Goal: Task Accomplishment & Management: Use online tool/utility

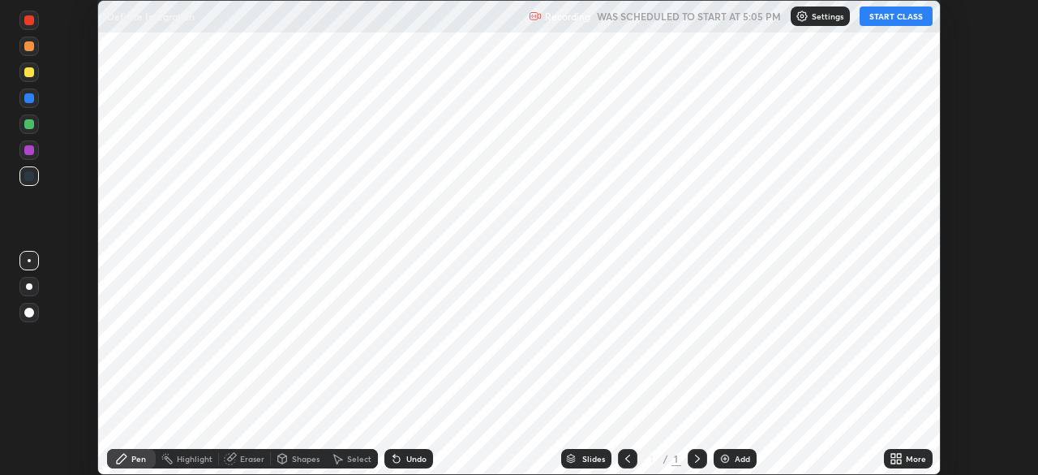
scroll to position [475, 1038]
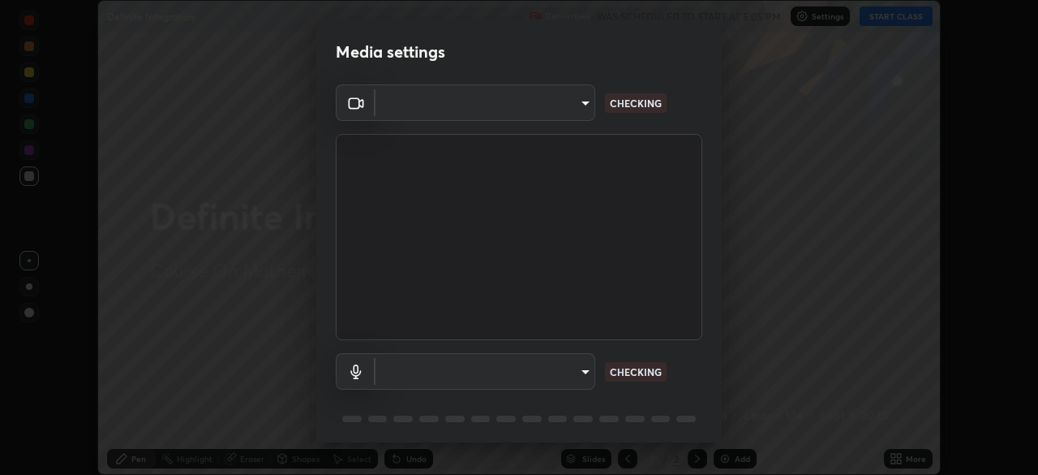
type input "b04d3f4aab0507a607fcb058103082b40897ea5b56942dd6fa8112f95d025699"
click at [589, 380] on body "Erase all Definite Integration Recording WAS SCHEDULED TO START AT 5:05 PM Sett…" at bounding box center [519, 237] width 1038 height 475
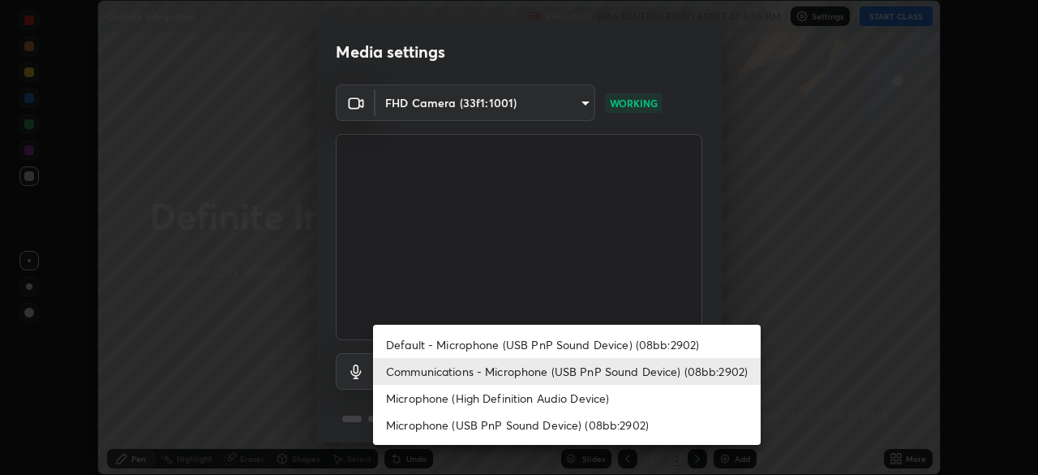
click at [586, 370] on li "Communications - Microphone (USB PnP Sound Device) (08bb:2902)" at bounding box center [567, 371] width 388 height 27
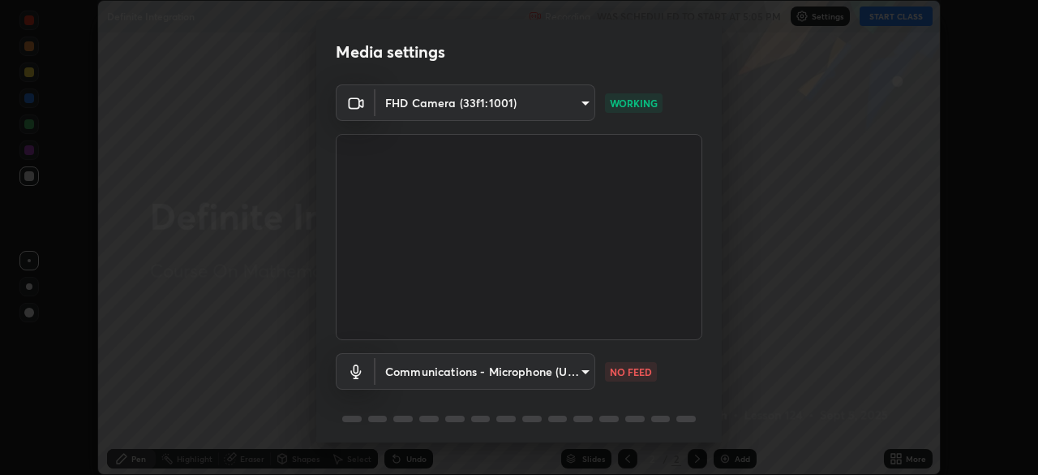
click at [584, 375] on body "Erase all Definite Integration Recording WAS SCHEDULED TO START AT 5:05 PM Sett…" at bounding box center [519, 237] width 1038 height 475
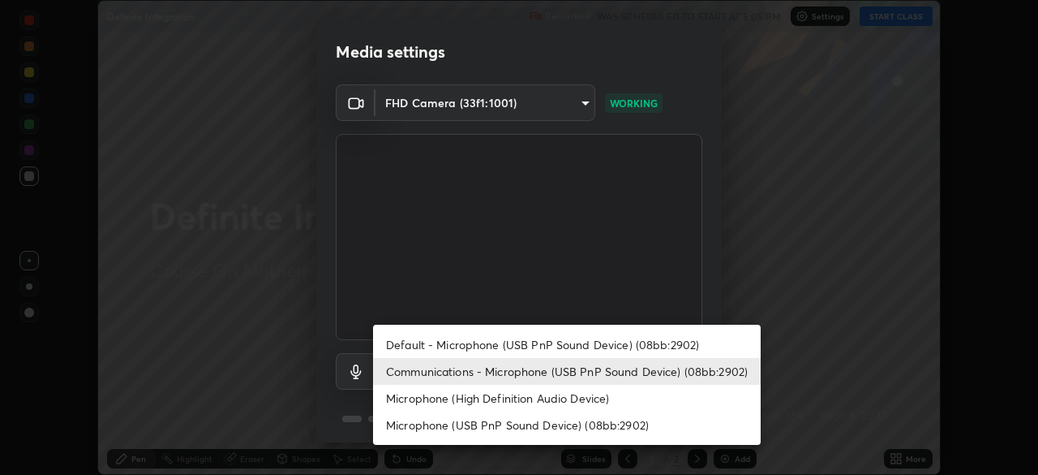
click at [580, 351] on li "Default - Microphone (USB PnP Sound Device) (08bb:2902)" at bounding box center [567, 344] width 388 height 27
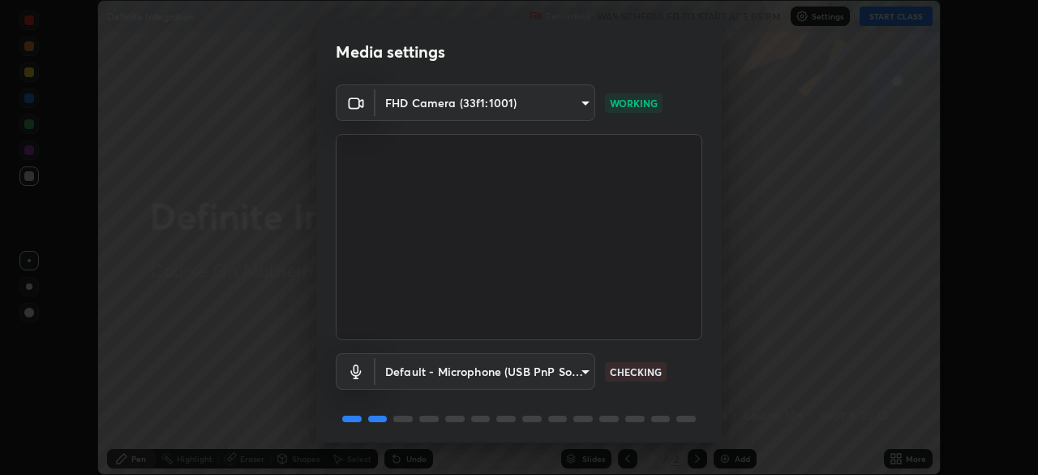
click at [578, 376] on body "Erase all Definite Integration Recording WAS SCHEDULED TO START AT 5:05 PM Sett…" at bounding box center [519, 237] width 1038 height 475
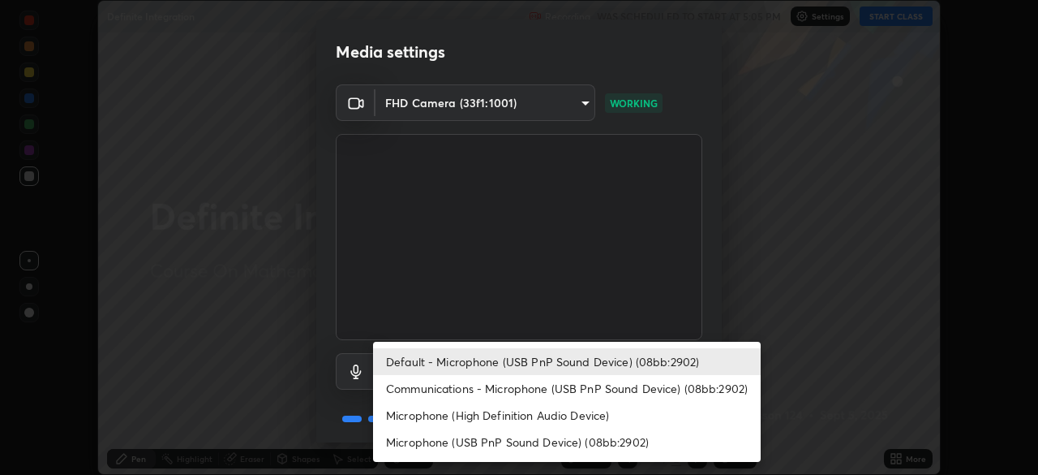
click at [575, 389] on li "Communications - Microphone (USB PnP Sound Device) (08bb:2902)" at bounding box center [567, 388] width 388 height 27
type input "communications"
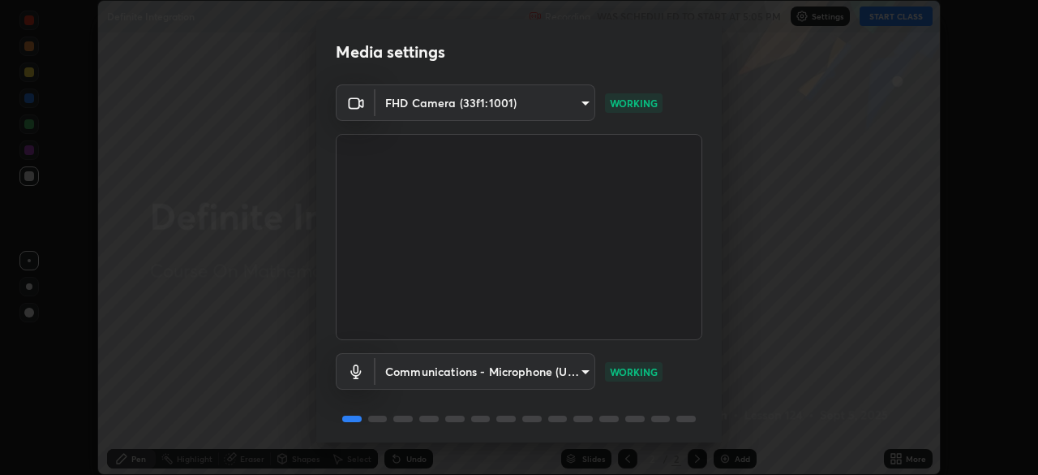
scroll to position [58, 0]
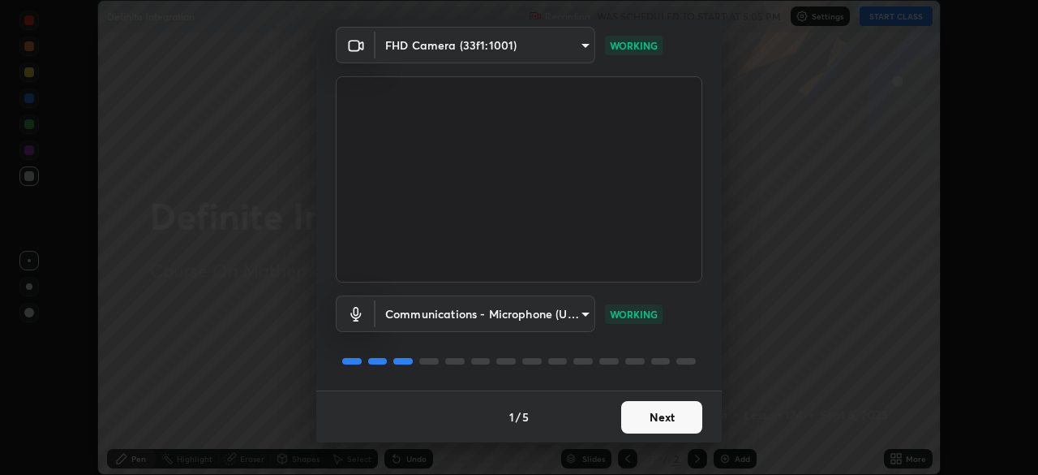
click at [677, 425] on button "Next" at bounding box center [661, 417] width 81 height 32
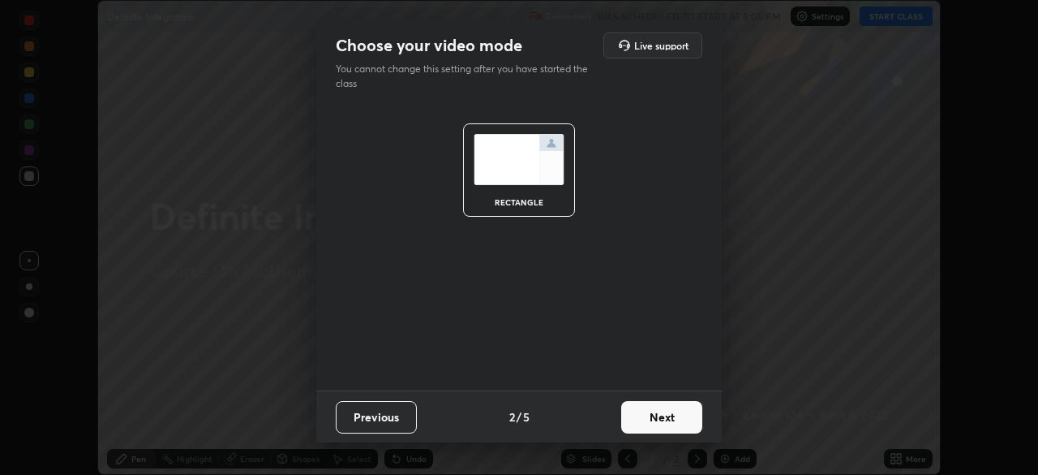
scroll to position [0, 0]
click at [689, 432] on button "Next" at bounding box center [661, 417] width 81 height 32
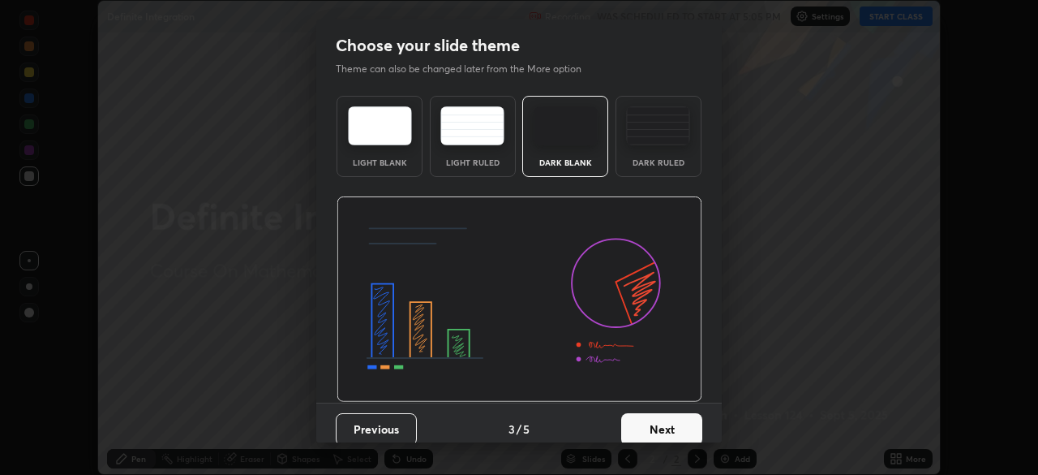
click at [686, 428] on button "Next" at bounding box center [661, 429] width 81 height 32
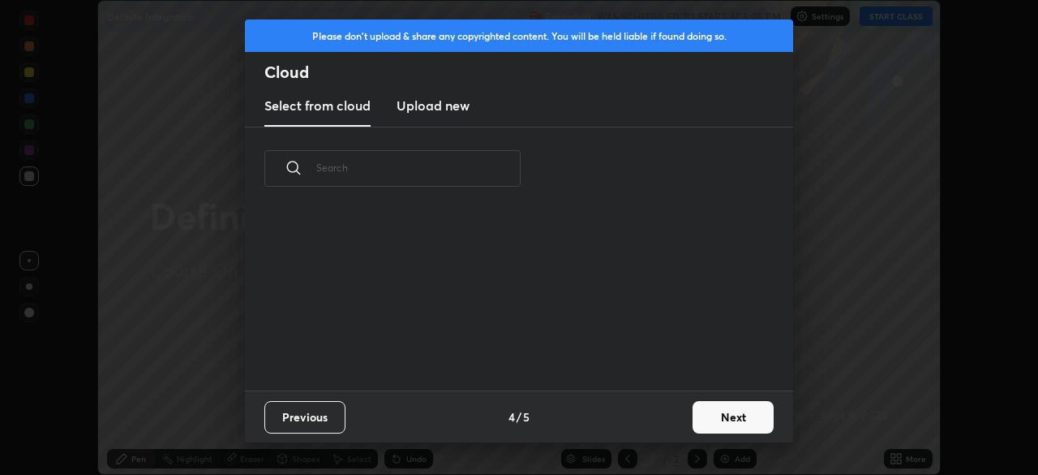
click at [708, 422] on button "Next" at bounding box center [733, 417] width 81 height 32
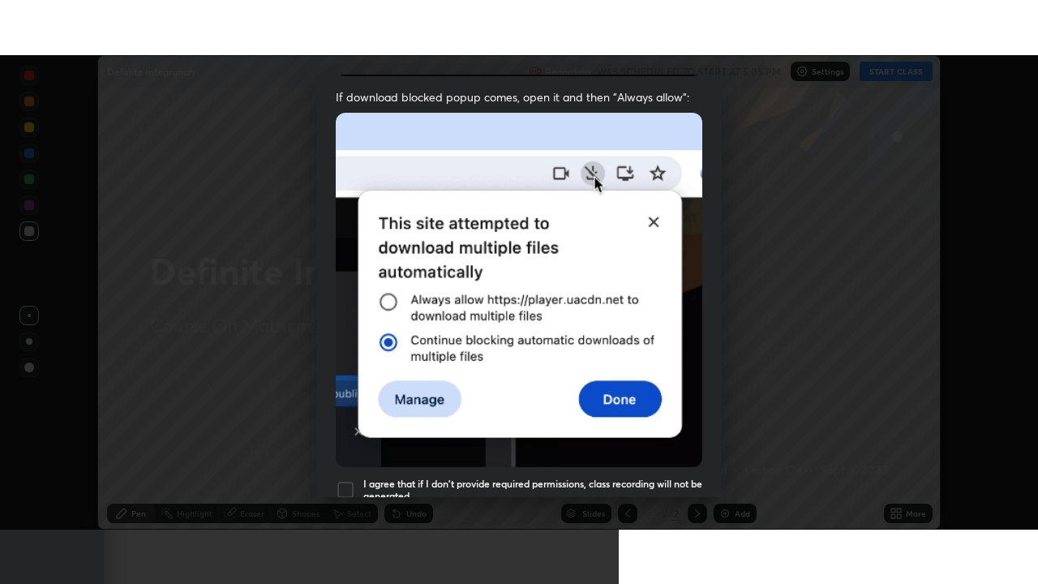
scroll to position [389, 0]
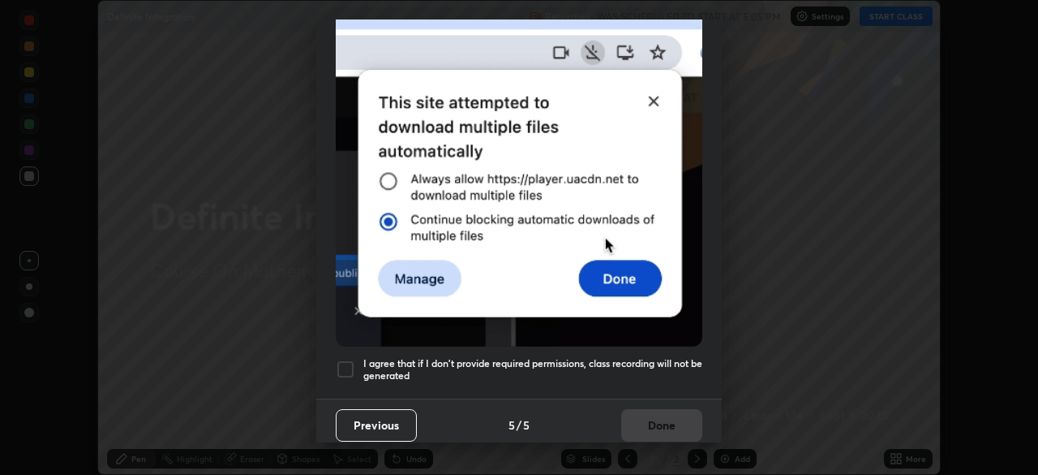
click at [344, 366] on div at bounding box center [345, 368] width 19 height 19
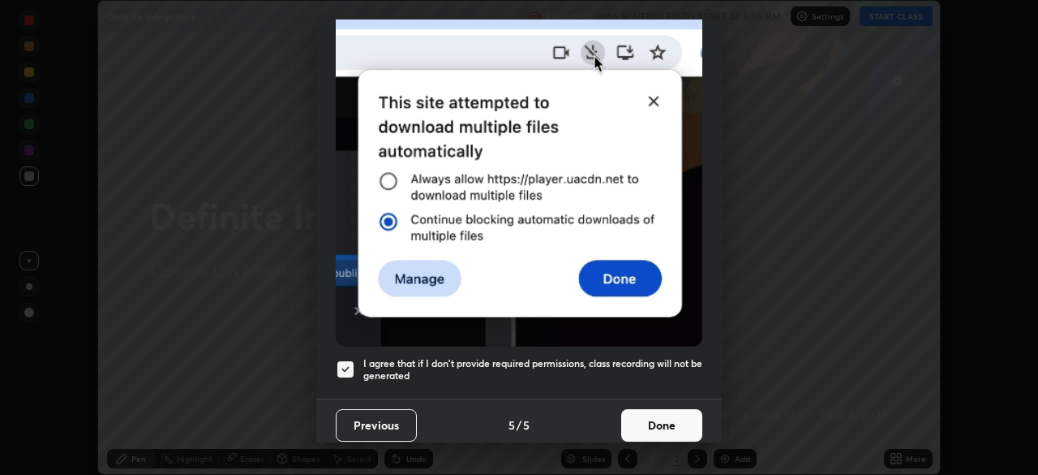
click at [653, 430] on button "Done" at bounding box center [661, 425] width 81 height 32
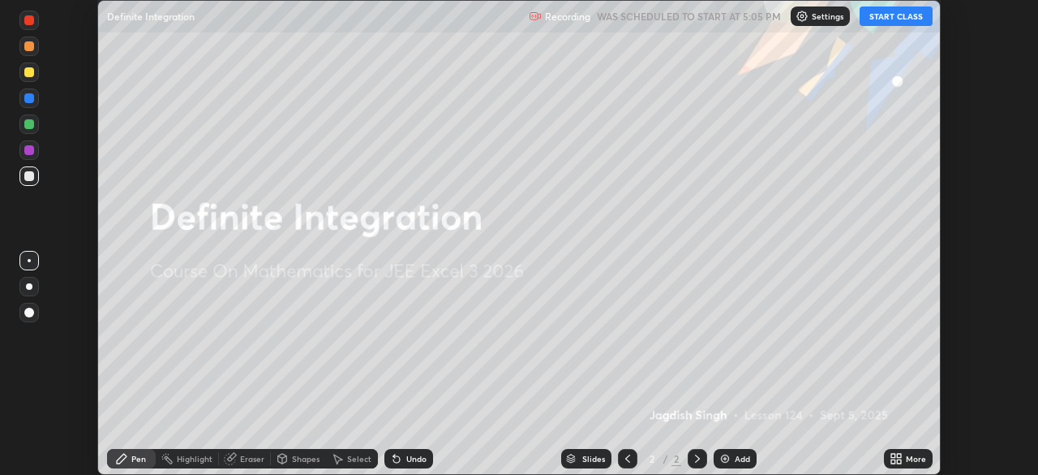
click at [901, 459] on icon at bounding box center [899, 461] width 4 height 4
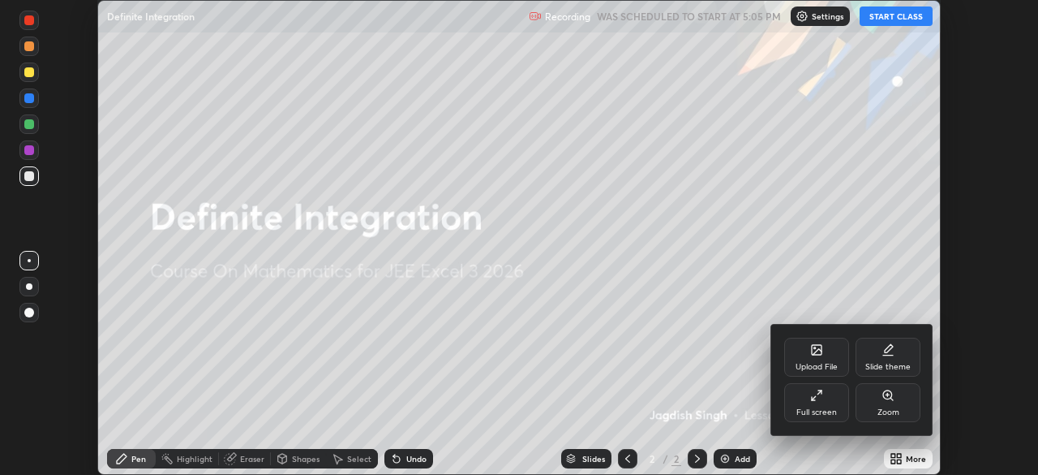
click at [824, 405] on div "Full screen" at bounding box center [817, 402] width 65 height 39
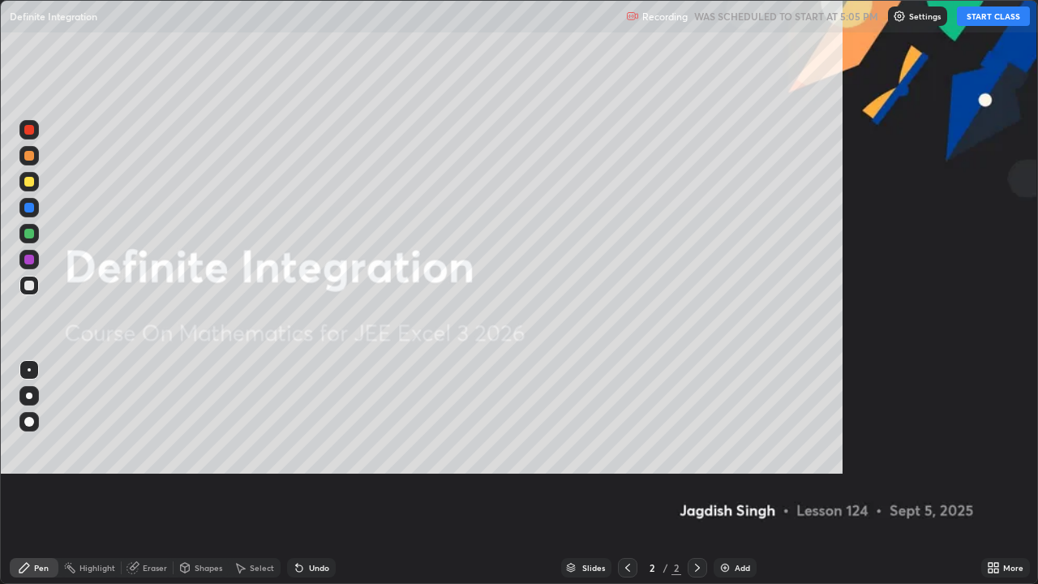
scroll to position [584, 1038]
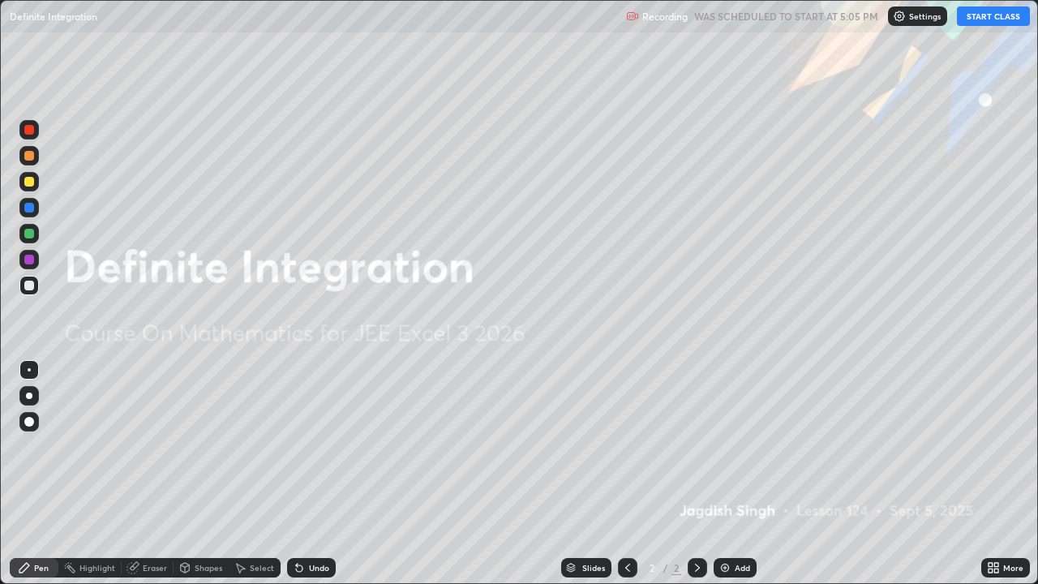
click at [983, 20] on button "START CLASS" at bounding box center [993, 15] width 73 height 19
click at [725, 474] on img at bounding box center [725, 567] width 13 height 13
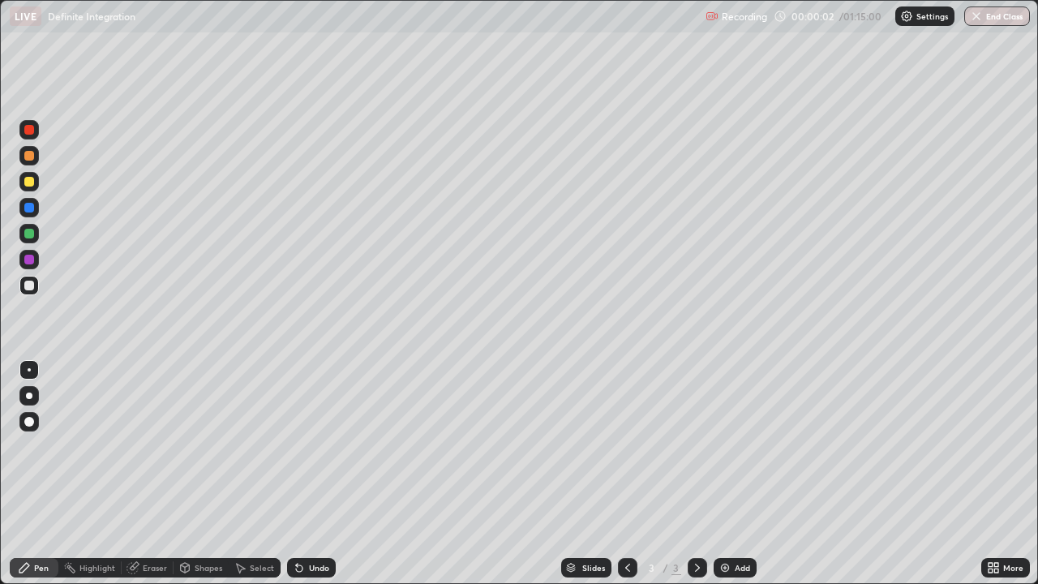
click at [927, 24] on div "Settings" at bounding box center [925, 15] width 59 height 19
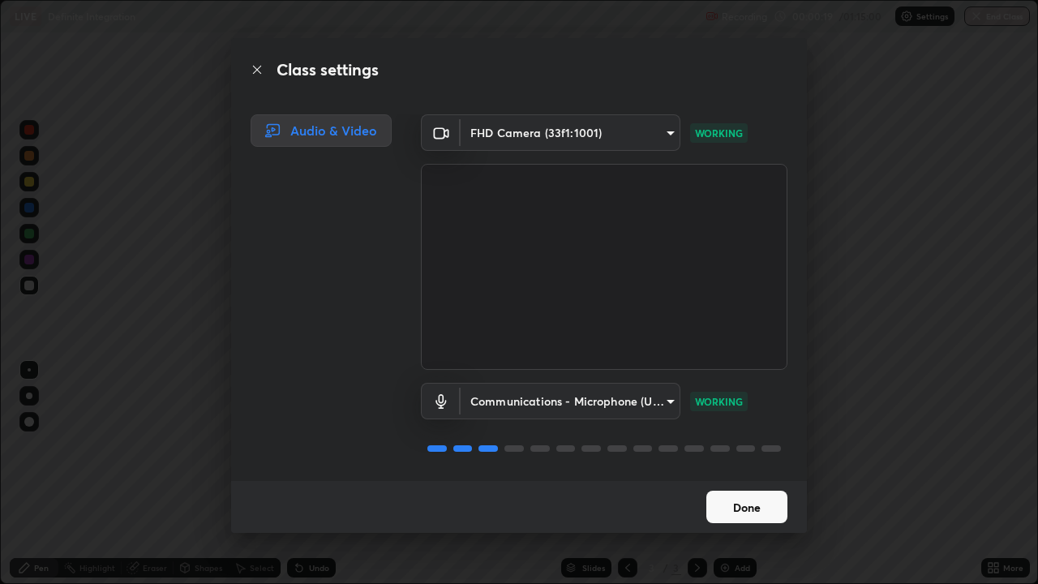
click at [763, 474] on button "Done" at bounding box center [747, 507] width 81 height 32
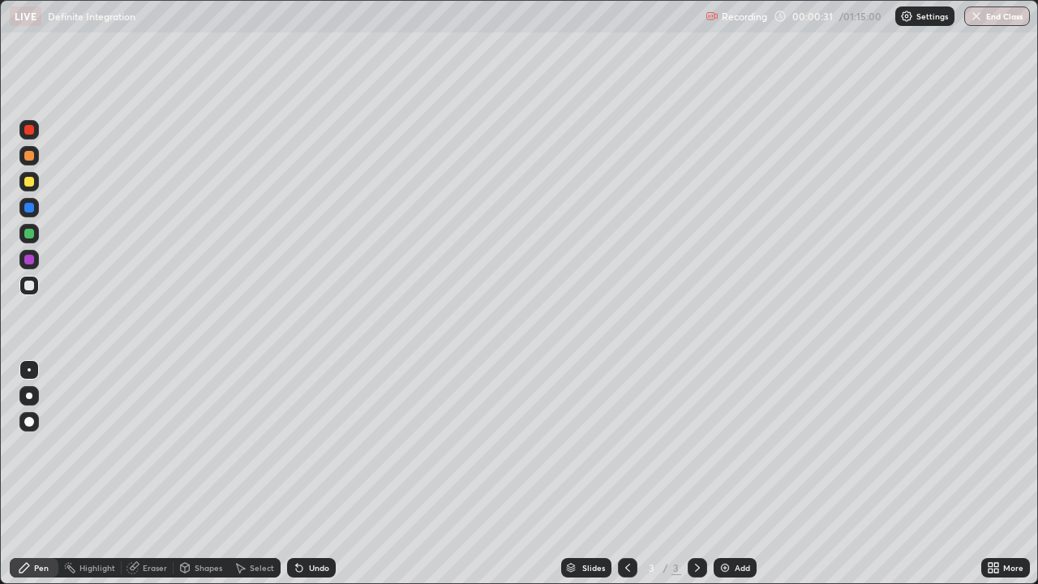
click at [626, 474] on icon at bounding box center [627, 567] width 13 height 13
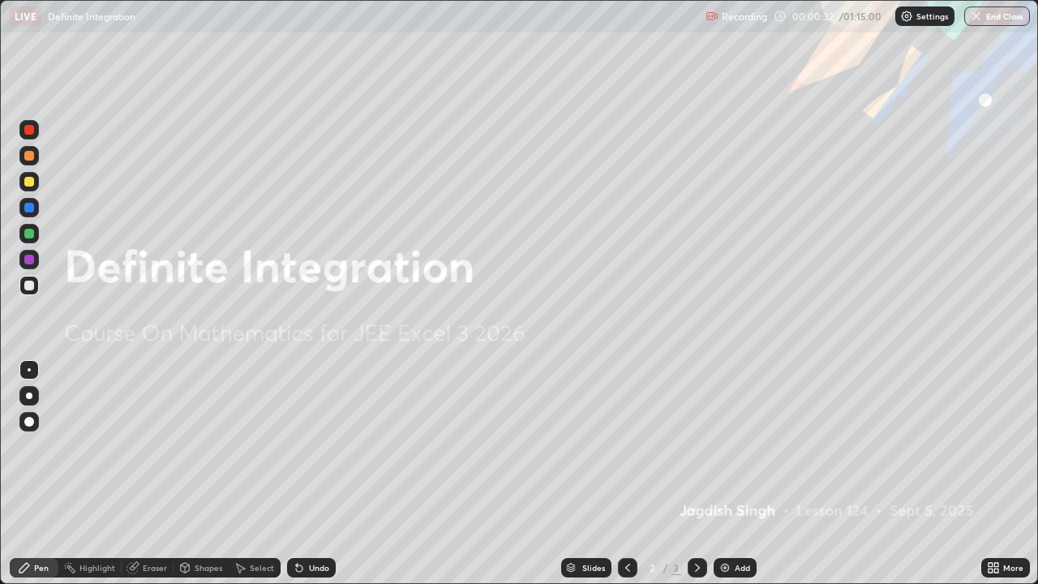
click at [688, 474] on div at bounding box center [697, 567] width 19 height 19
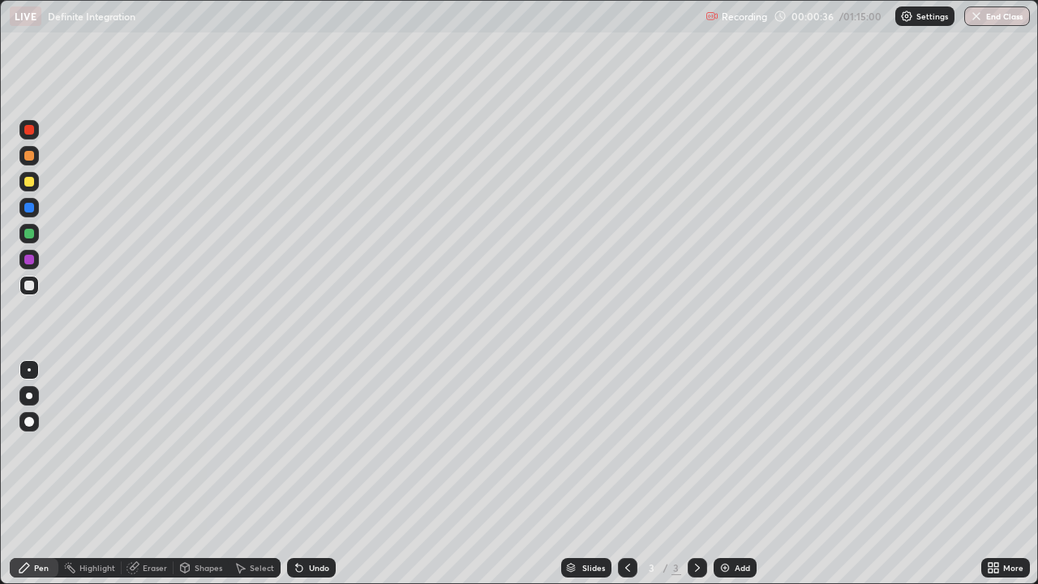
click at [32, 180] on div at bounding box center [29, 182] width 10 height 10
click at [23, 259] on div at bounding box center [28, 259] width 19 height 19
click at [27, 258] on div at bounding box center [29, 260] width 10 height 10
click at [31, 290] on div at bounding box center [29, 286] width 10 height 10
click at [30, 230] on div at bounding box center [29, 234] width 10 height 10
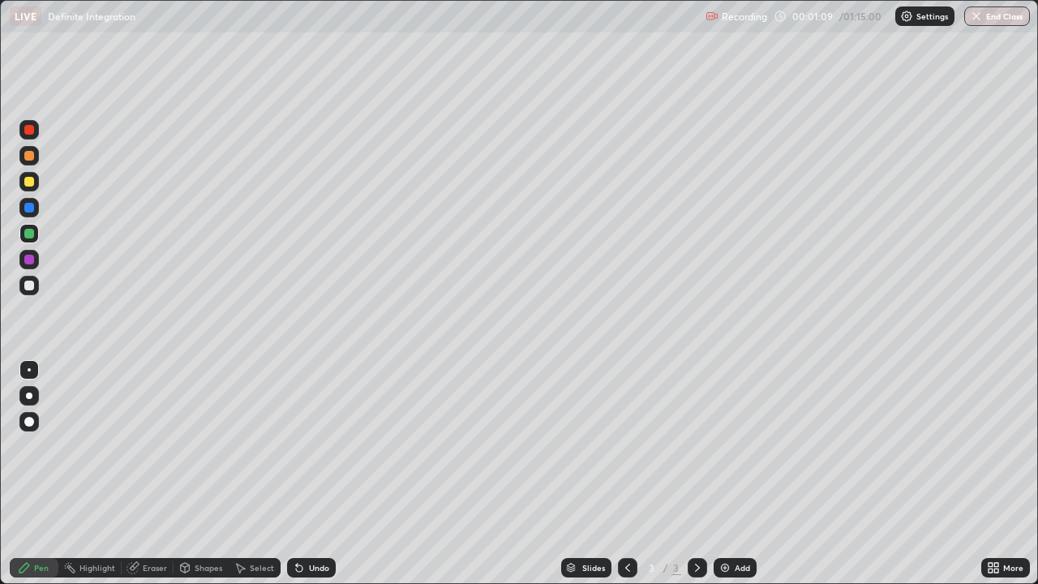
click at [138, 474] on div "Eraser" at bounding box center [148, 567] width 52 height 19
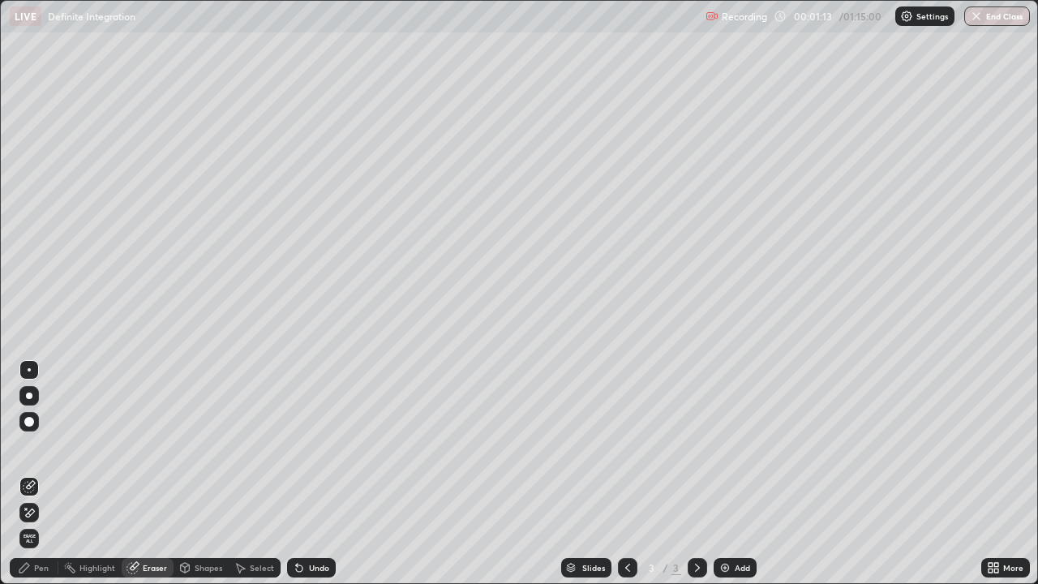
click at [42, 474] on div "Pen" at bounding box center [34, 567] width 49 height 19
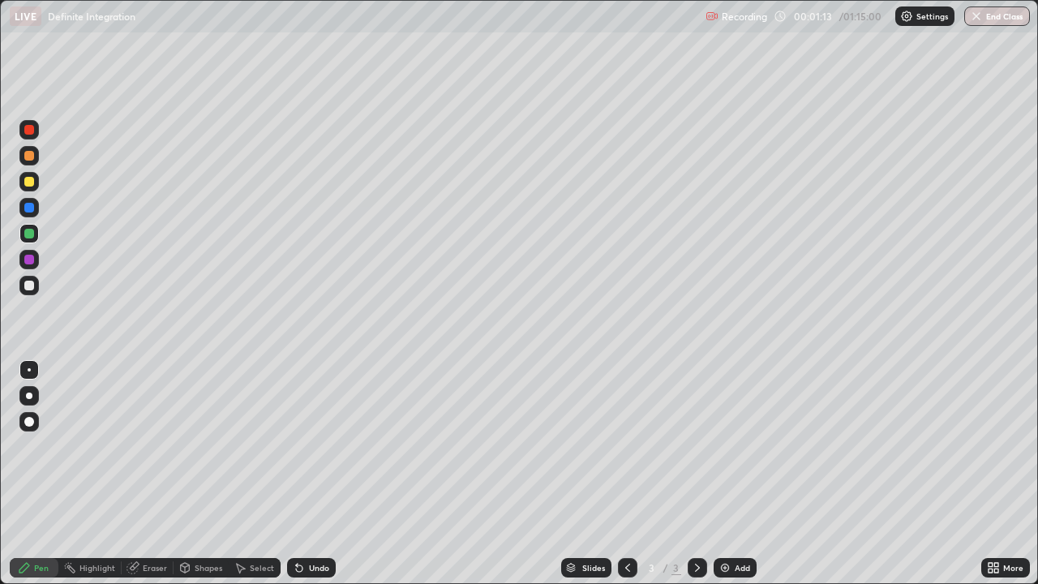
click at [28, 232] on div at bounding box center [29, 234] width 10 height 10
click at [128, 474] on div "Eraser" at bounding box center [148, 567] width 52 height 19
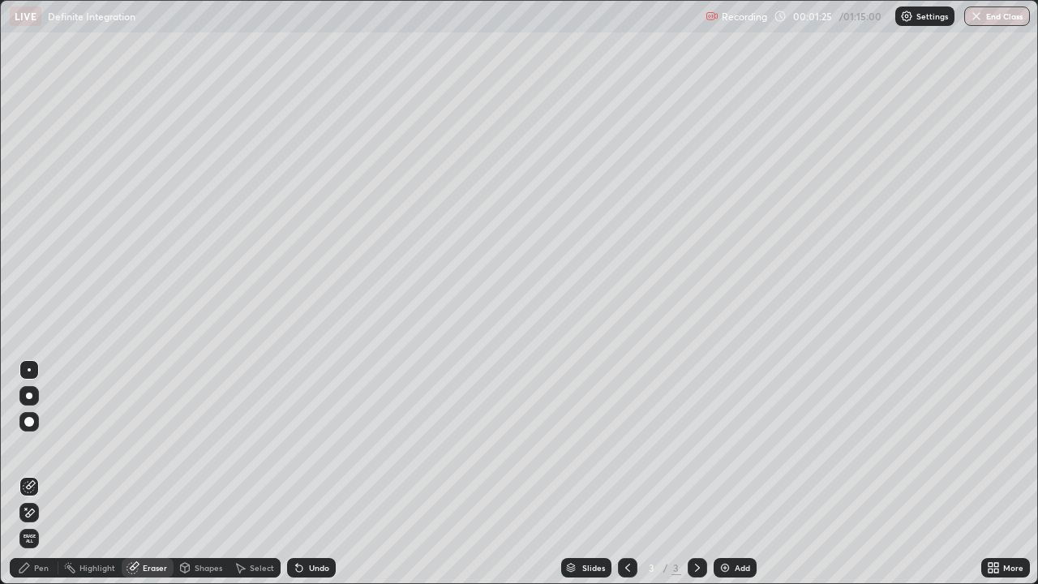
click at [51, 474] on div "Pen" at bounding box center [34, 567] width 49 height 19
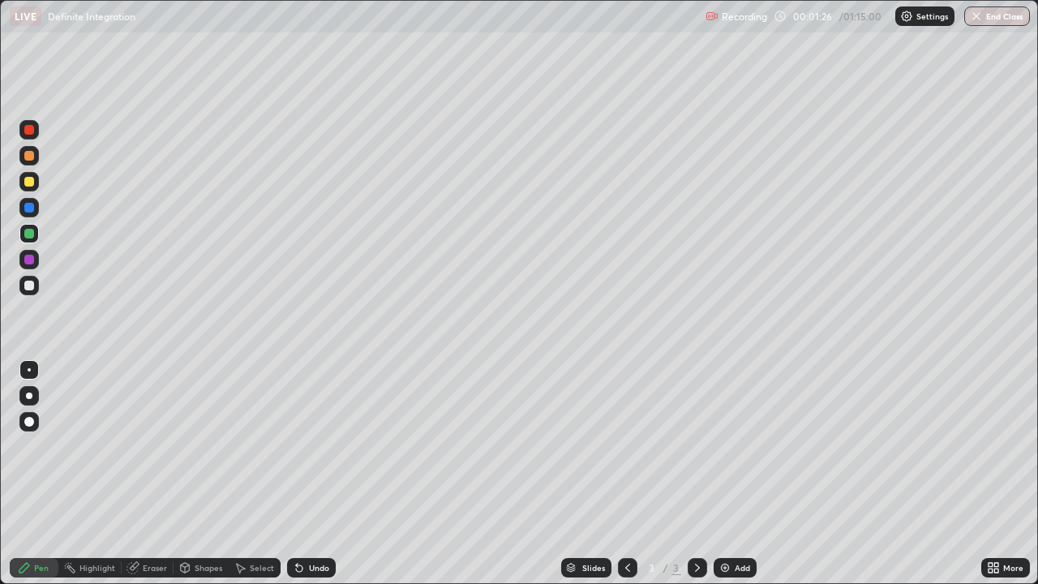
click at [29, 234] on div at bounding box center [29, 234] width 10 height 10
click at [33, 283] on div at bounding box center [29, 286] width 10 height 10
click at [160, 474] on div "Eraser" at bounding box center [155, 568] width 24 height 8
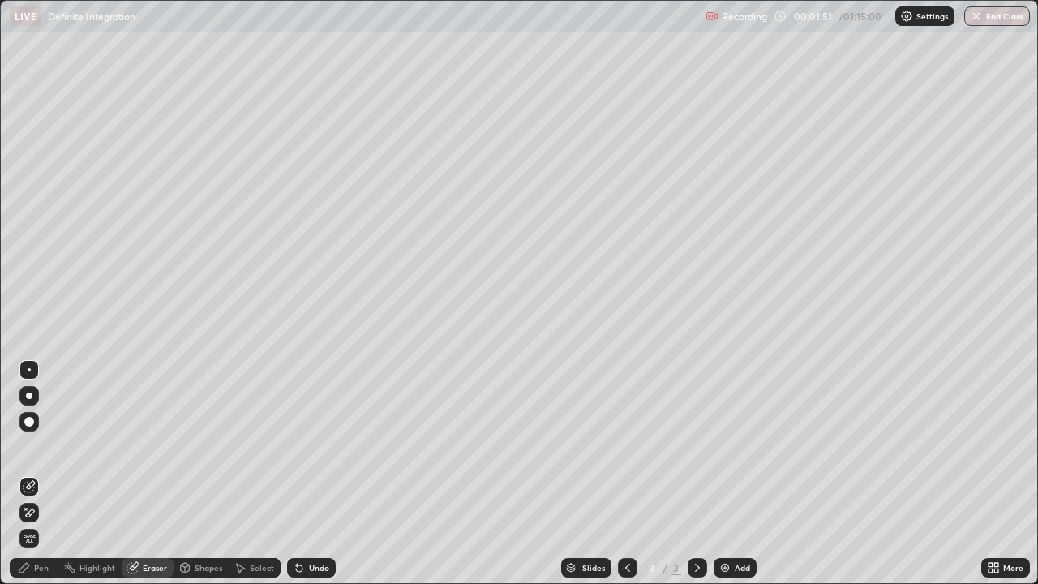
click at [45, 474] on div "Pen" at bounding box center [41, 568] width 15 height 8
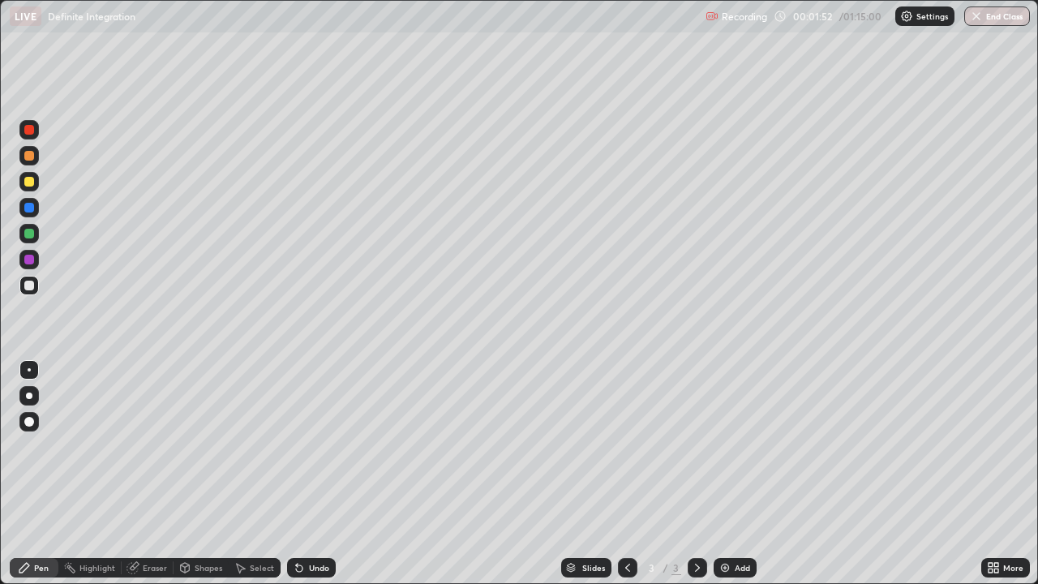
click at [35, 287] on div at bounding box center [28, 285] width 19 height 19
click at [163, 474] on div "Eraser" at bounding box center [155, 568] width 24 height 8
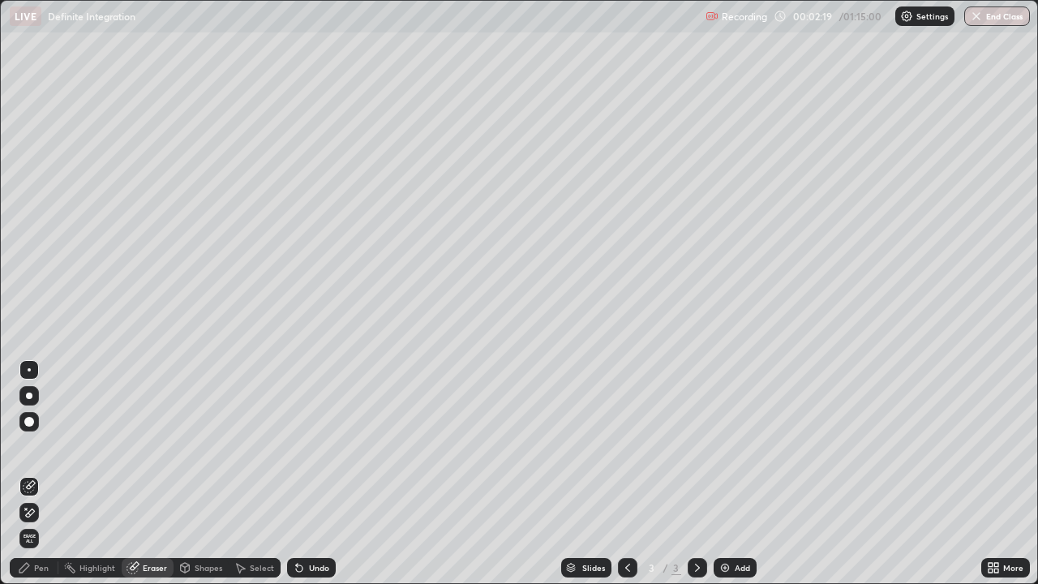
click at [49, 474] on div "Pen" at bounding box center [34, 567] width 49 height 19
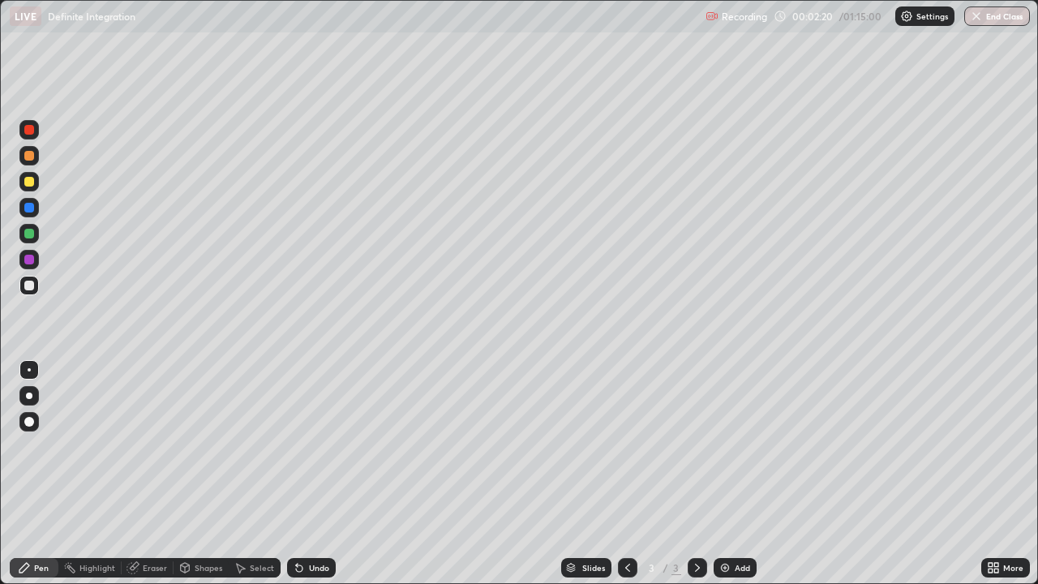
click at [27, 282] on div at bounding box center [29, 286] width 10 height 10
click at [152, 474] on div "Eraser" at bounding box center [155, 568] width 24 height 8
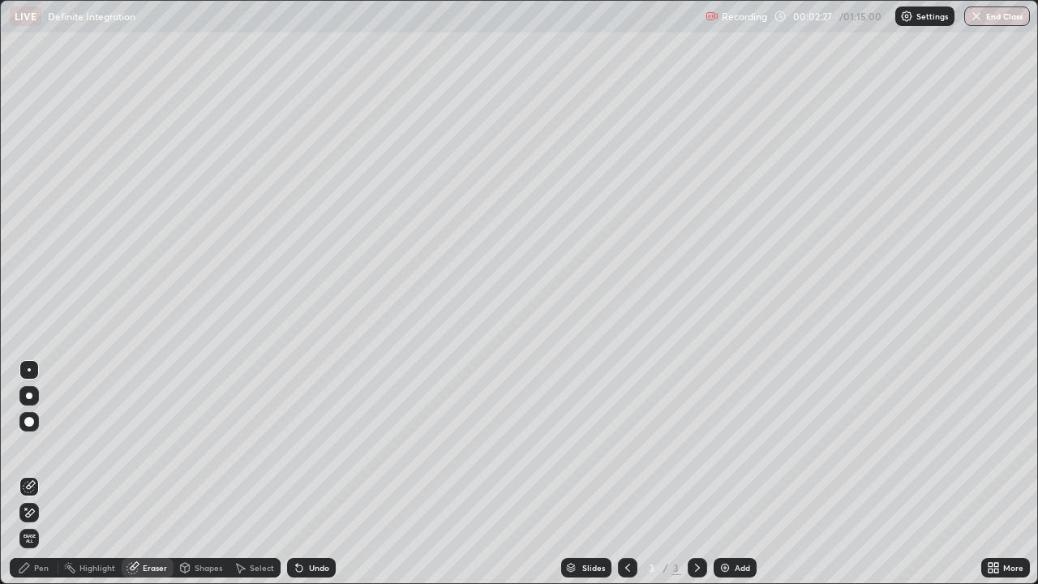
click at [46, 474] on div "Pen" at bounding box center [34, 567] width 49 height 19
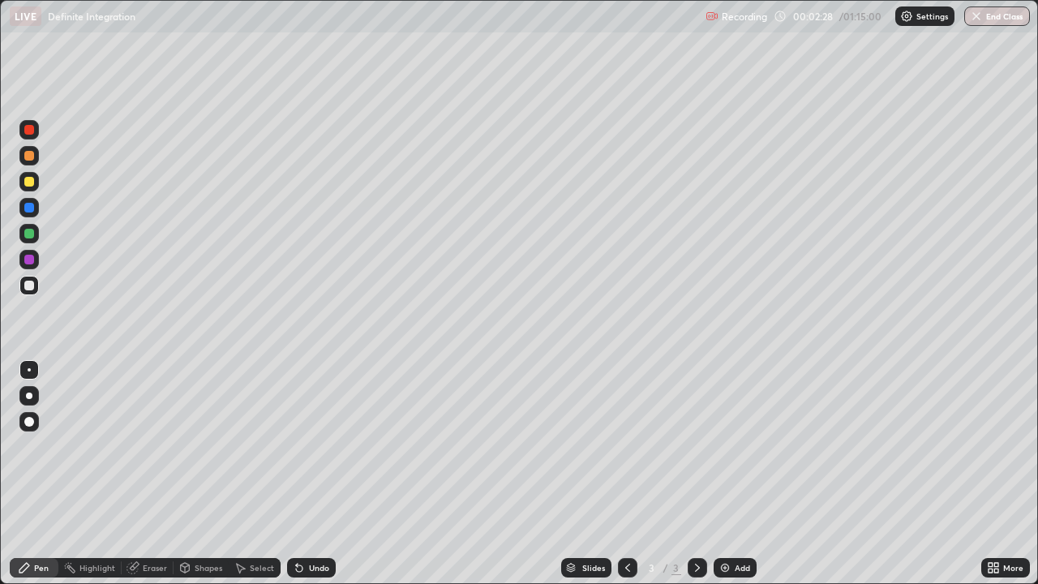
click at [30, 286] on div at bounding box center [29, 286] width 10 height 10
click at [157, 474] on div "Eraser" at bounding box center [155, 568] width 24 height 8
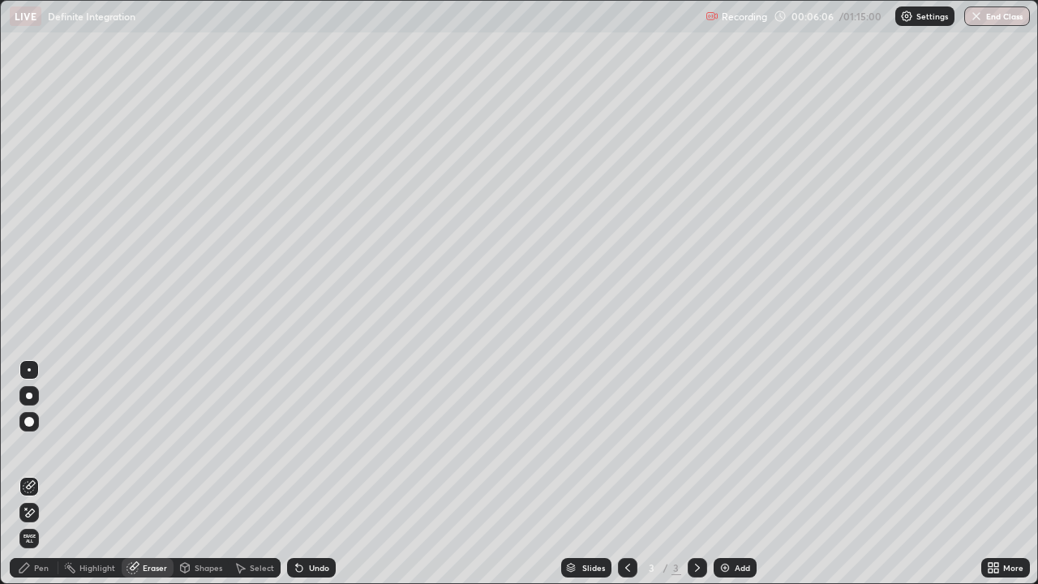
click at [45, 474] on div "Pen" at bounding box center [41, 568] width 15 height 8
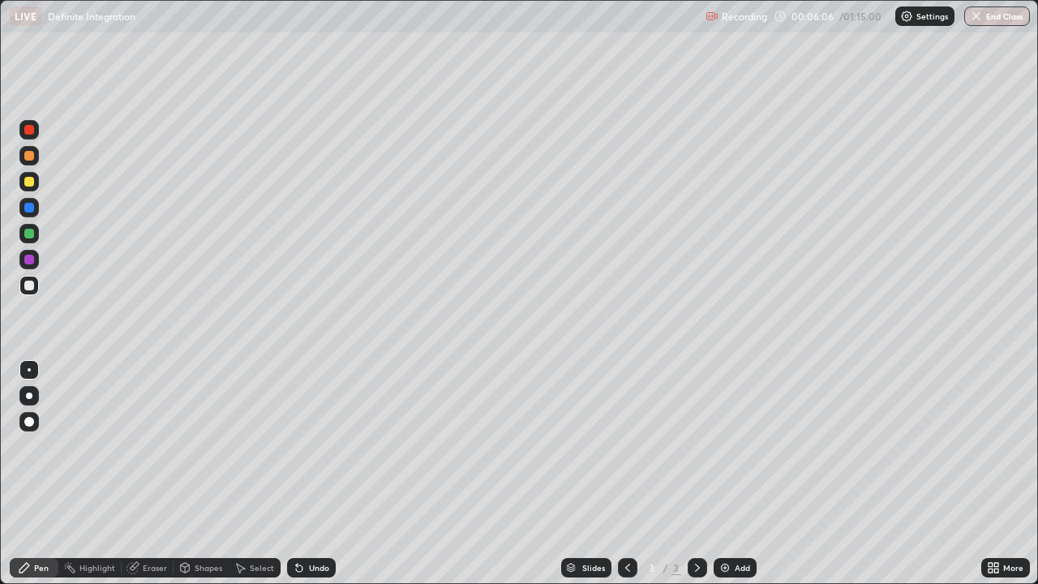
click at [28, 285] on div at bounding box center [29, 286] width 10 height 10
click at [35, 157] on div at bounding box center [28, 155] width 19 height 19
click at [35, 284] on div at bounding box center [28, 285] width 19 height 19
click at [165, 474] on div "Eraser" at bounding box center [155, 568] width 24 height 8
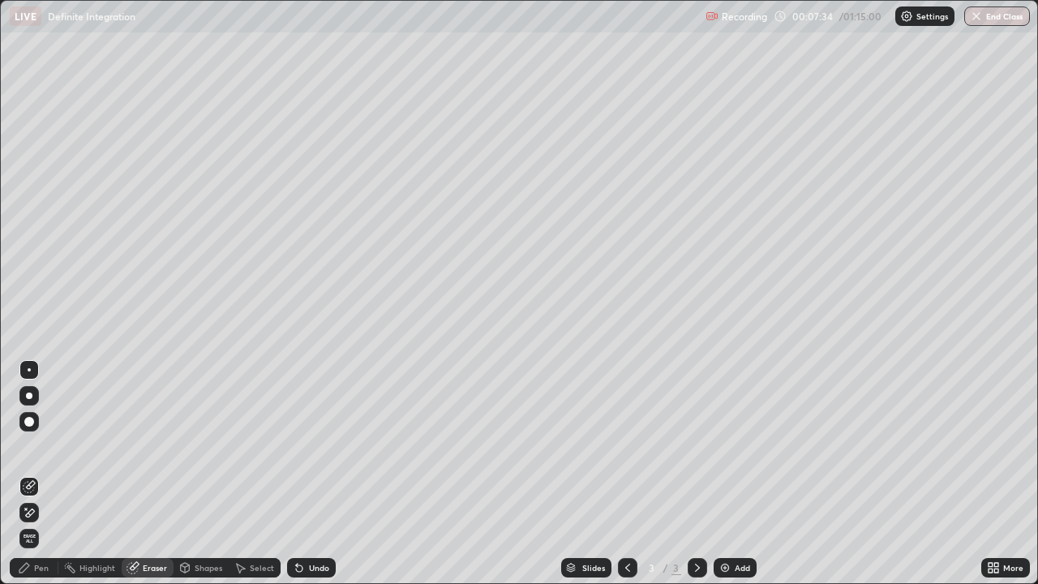
click at [43, 474] on div "Pen" at bounding box center [34, 567] width 49 height 19
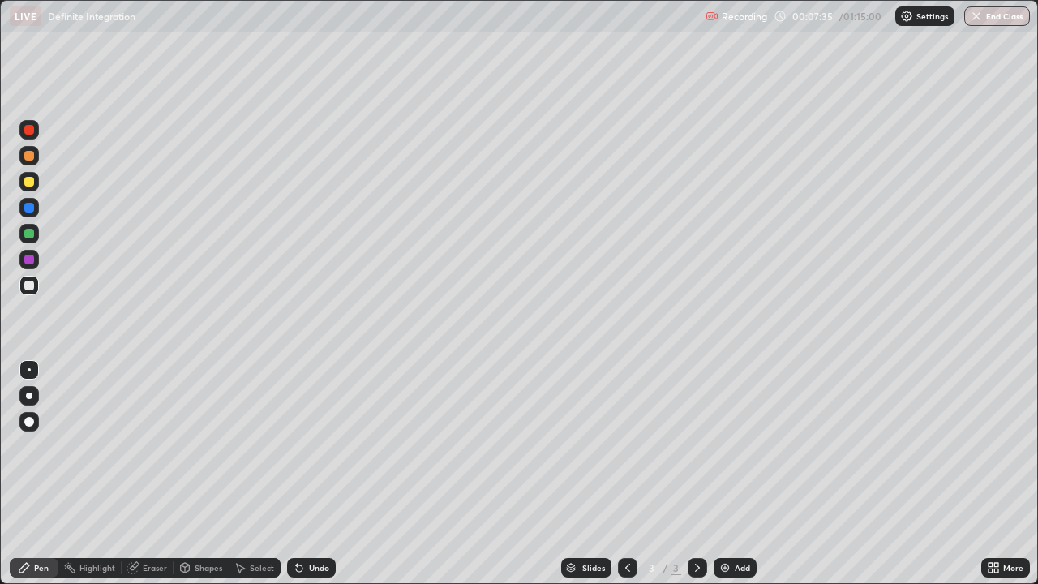
click at [29, 286] on div at bounding box center [29, 286] width 10 height 10
click at [30, 231] on div at bounding box center [29, 234] width 10 height 10
click at [724, 474] on div "Add" at bounding box center [735, 567] width 43 height 19
click at [31, 287] on div at bounding box center [29, 286] width 10 height 10
click at [28, 179] on div at bounding box center [29, 182] width 10 height 10
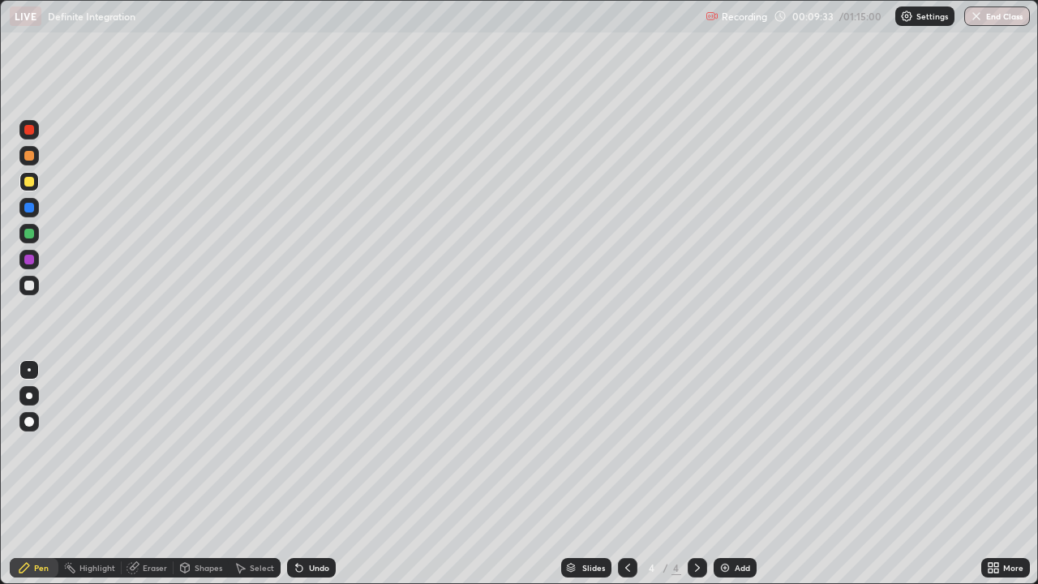
click at [28, 284] on div at bounding box center [29, 286] width 10 height 10
click at [0, 338] on div "Setting up your live class" at bounding box center [519, 292] width 1038 height 584
click at [156, 474] on div "Eraser" at bounding box center [155, 568] width 24 height 8
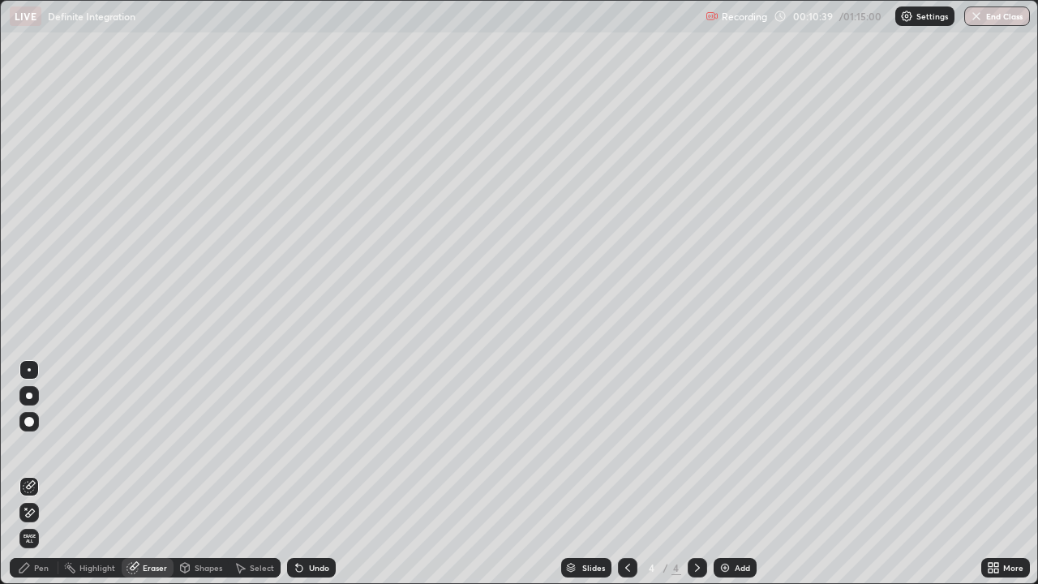
click at [43, 474] on div "Pen" at bounding box center [41, 568] width 15 height 8
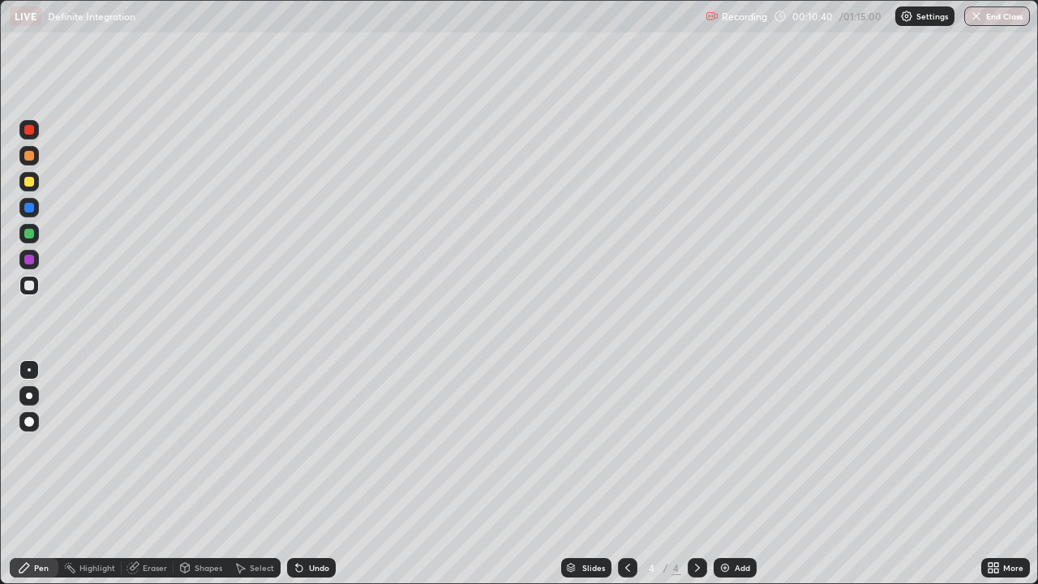
click at [37, 289] on div at bounding box center [28, 285] width 19 height 19
click at [166, 474] on div "Eraser" at bounding box center [148, 567] width 52 height 19
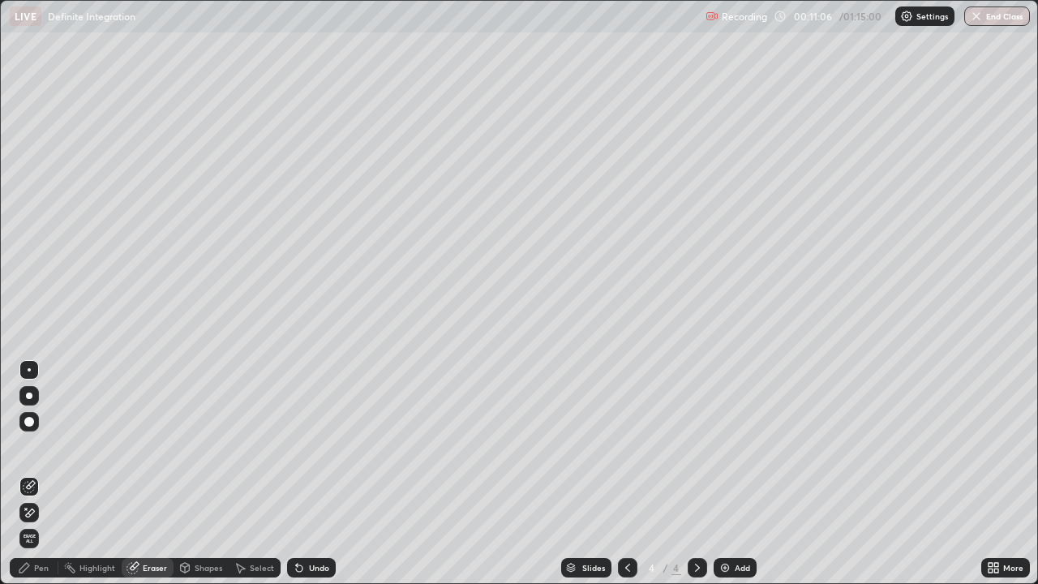
click at [48, 474] on div "Pen" at bounding box center [34, 567] width 49 height 19
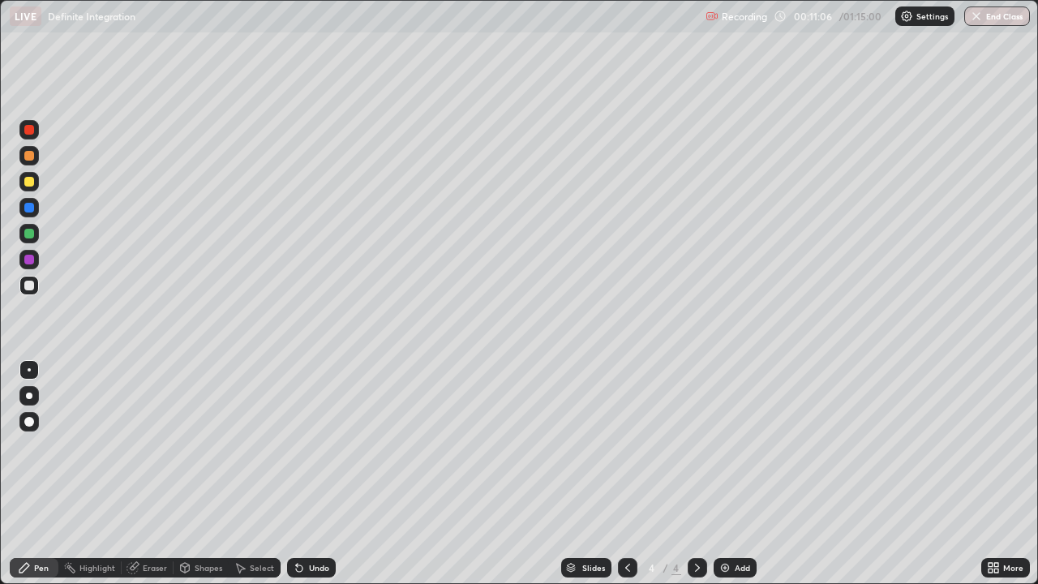
click at [37, 286] on div at bounding box center [28, 285] width 19 height 19
click at [35, 161] on div at bounding box center [28, 155] width 19 height 19
click at [38, 286] on div at bounding box center [28, 285] width 19 height 19
click at [728, 474] on div "Add" at bounding box center [735, 567] width 43 height 19
click at [625, 474] on icon at bounding box center [627, 568] width 5 height 8
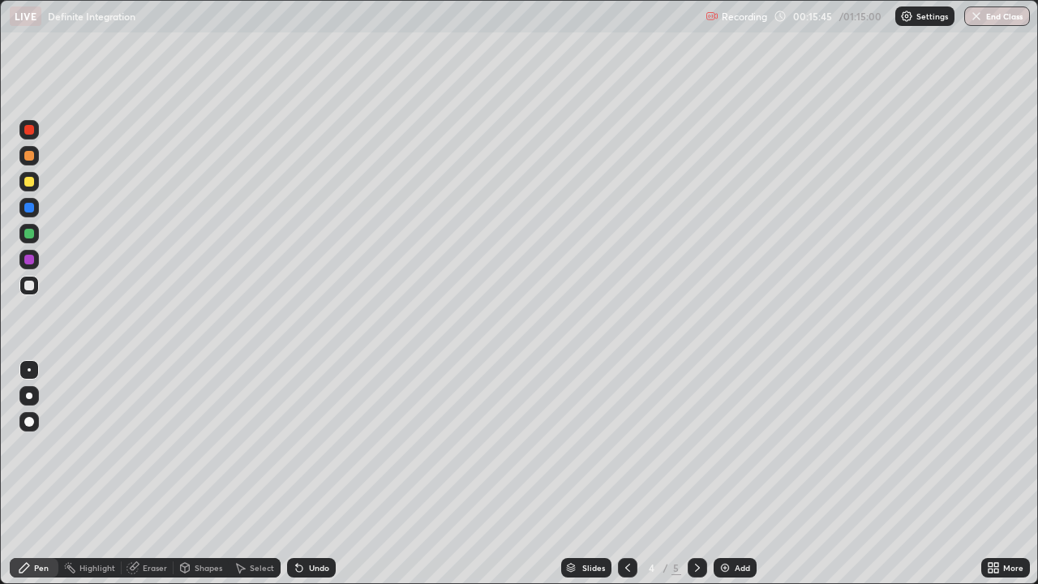
click at [692, 474] on div at bounding box center [697, 567] width 19 height 19
click at [28, 284] on div at bounding box center [29, 286] width 10 height 10
click at [29, 178] on div at bounding box center [29, 182] width 10 height 10
click at [146, 474] on div "Eraser" at bounding box center [148, 567] width 52 height 19
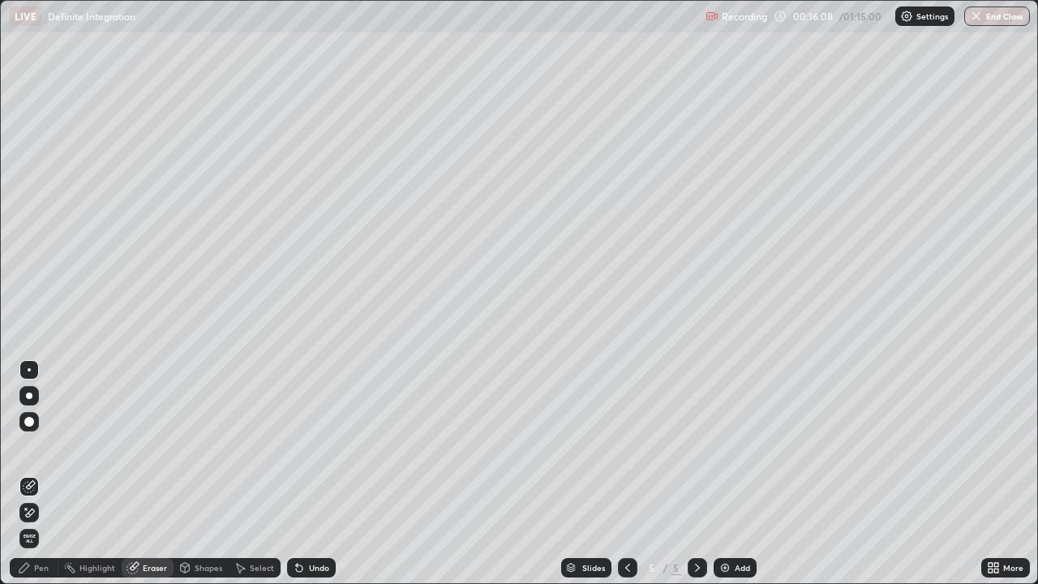
click at [46, 474] on div "Pen" at bounding box center [34, 567] width 49 height 19
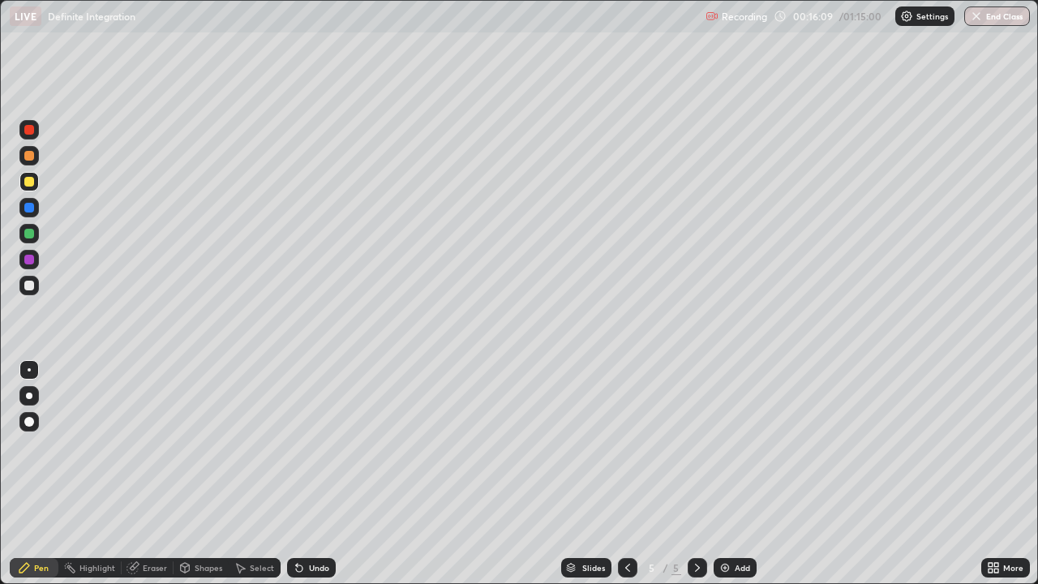
click at [29, 178] on div at bounding box center [29, 182] width 10 height 10
click at [28, 284] on div at bounding box center [29, 286] width 10 height 10
click at [149, 474] on div "Eraser" at bounding box center [148, 567] width 52 height 19
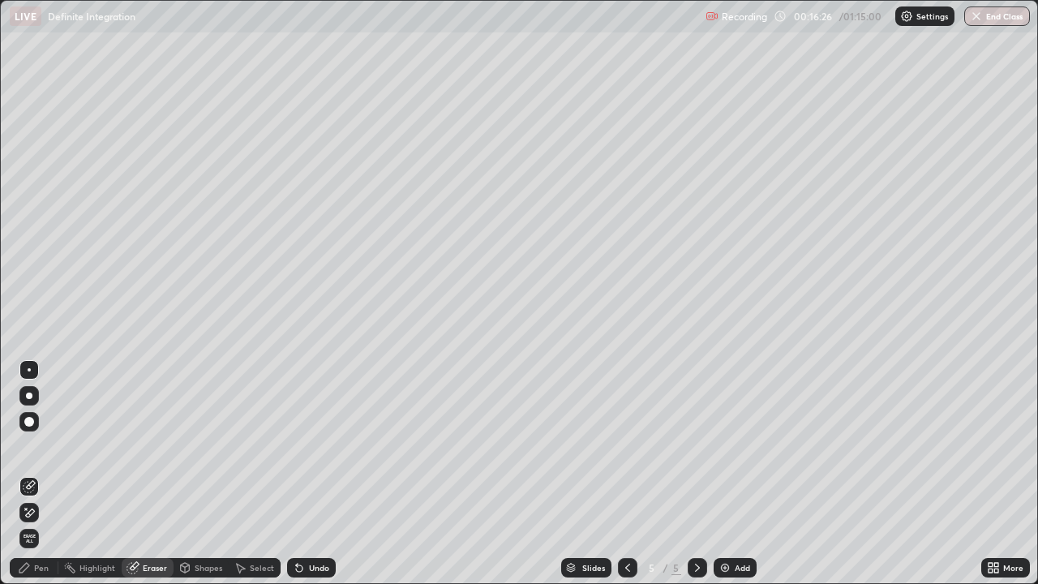
click at [42, 474] on div "Pen" at bounding box center [34, 567] width 49 height 19
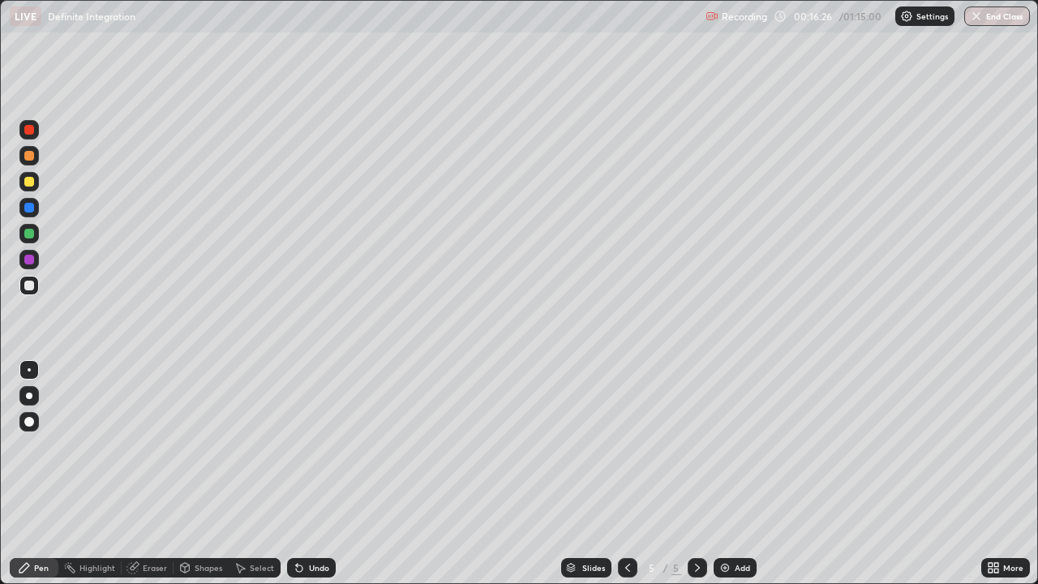
click at [35, 291] on div at bounding box center [28, 285] width 19 height 19
click at [28, 234] on div at bounding box center [29, 234] width 10 height 10
click at [32, 255] on div at bounding box center [29, 260] width 10 height 10
click at [32, 286] on div at bounding box center [29, 286] width 10 height 10
click at [156, 474] on div "Eraser" at bounding box center [155, 568] width 24 height 8
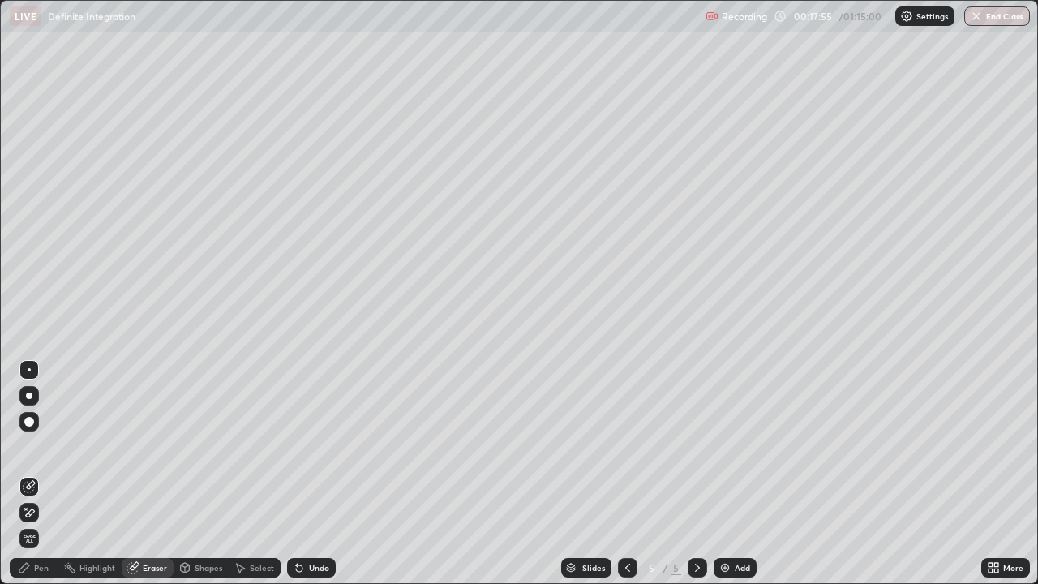
click at [46, 474] on div "Pen" at bounding box center [34, 567] width 49 height 19
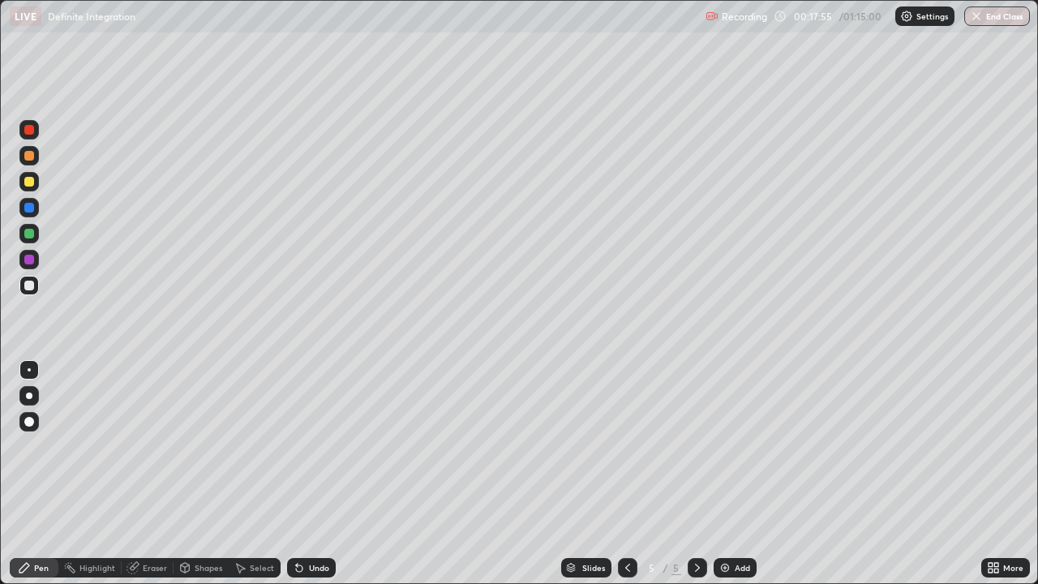
click at [32, 212] on div at bounding box center [29, 208] width 10 height 10
click at [29, 131] on div at bounding box center [29, 130] width 10 height 10
click at [37, 286] on div at bounding box center [28, 285] width 19 height 19
click at [30, 286] on div at bounding box center [29, 286] width 10 height 10
click at [29, 183] on div at bounding box center [29, 182] width 10 height 10
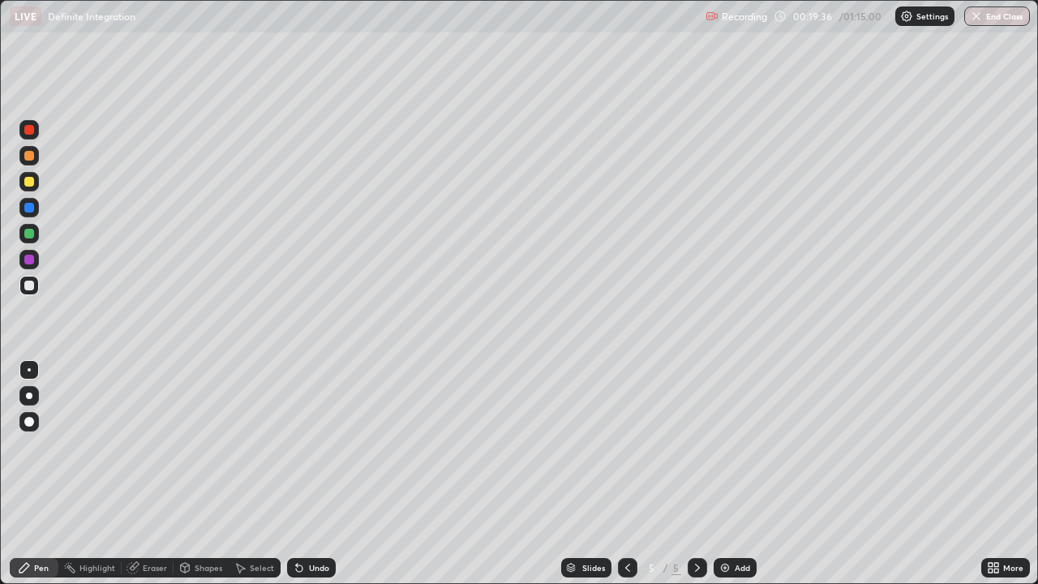
click at [32, 186] on div at bounding box center [28, 181] width 19 height 19
click at [36, 286] on div at bounding box center [28, 285] width 19 height 19
click at [727, 474] on img at bounding box center [725, 567] width 13 height 13
click at [31, 290] on div at bounding box center [29, 286] width 10 height 10
click at [26, 179] on div at bounding box center [29, 182] width 10 height 10
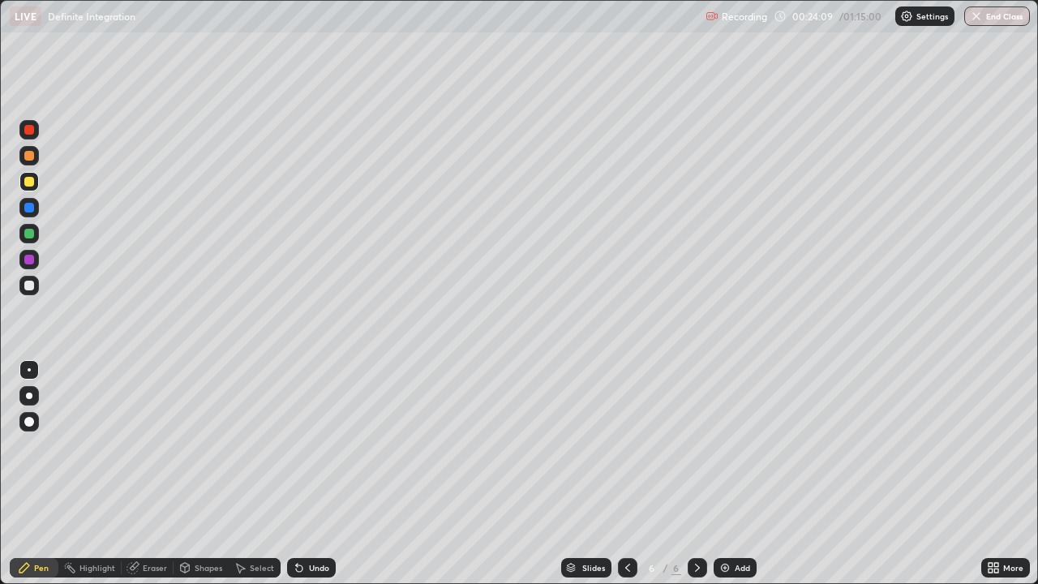
click at [30, 156] on div at bounding box center [29, 156] width 10 height 10
click at [31, 286] on div at bounding box center [29, 286] width 10 height 10
click at [31, 293] on div at bounding box center [28, 285] width 19 height 19
click at [30, 288] on div at bounding box center [29, 286] width 10 height 10
click at [744, 474] on div "Add" at bounding box center [735, 567] width 43 height 19
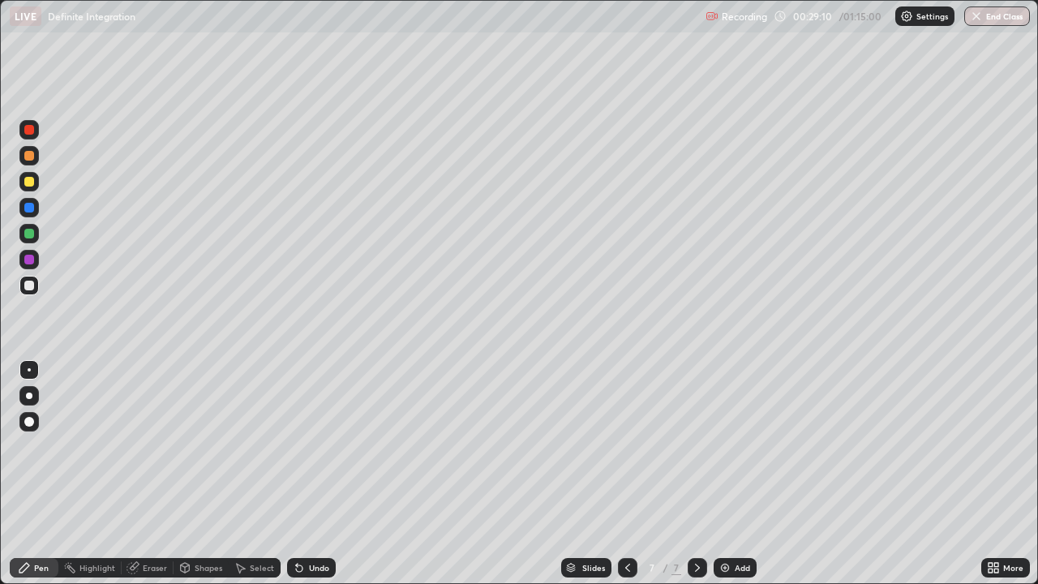
click at [27, 286] on div at bounding box center [29, 286] width 10 height 10
click at [27, 285] on div at bounding box center [29, 286] width 10 height 10
click at [32, 152] on div at bounding box center [29, 156] width 10 height 10
click at [31, 153] on div at bounding box center [29, 156] width 10 height 10
click at [28, 286] on div at bounding box center [29, 286] width 10 height 10
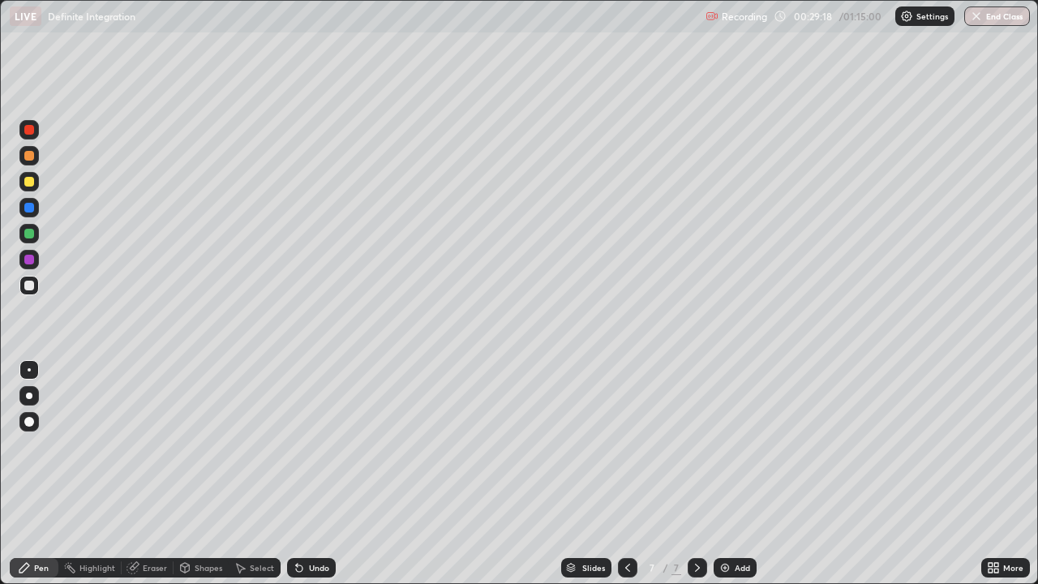
click at [28, 285] on div at bounding box center [29, 286] width 10 height 10
click at [146, 474] on div "Eraser" at bounding box center [155, 568] width 24 height 8
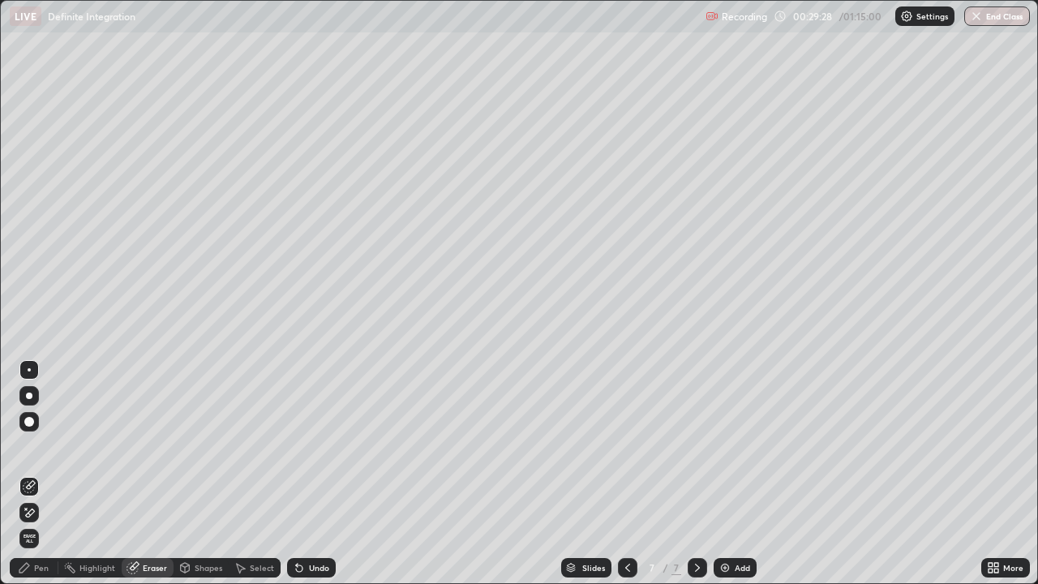
click at [49, 474] on div "Pen" at bounding box center [34, 567] width 49 height 19
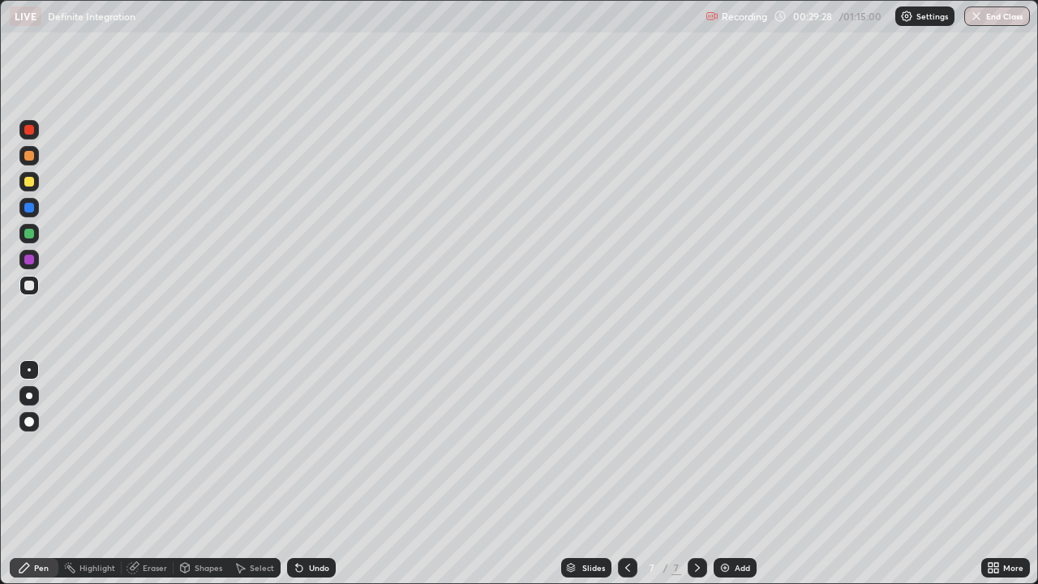
click at [33, 292] on div at bounding box center [28, 285] width 19 height 19
click at [32, 185] on div at bounding box center [29, 182] width 10 height 10
click at [143, 474] on div "Eraser" at bounding box center [155, 568] width 24 height 8
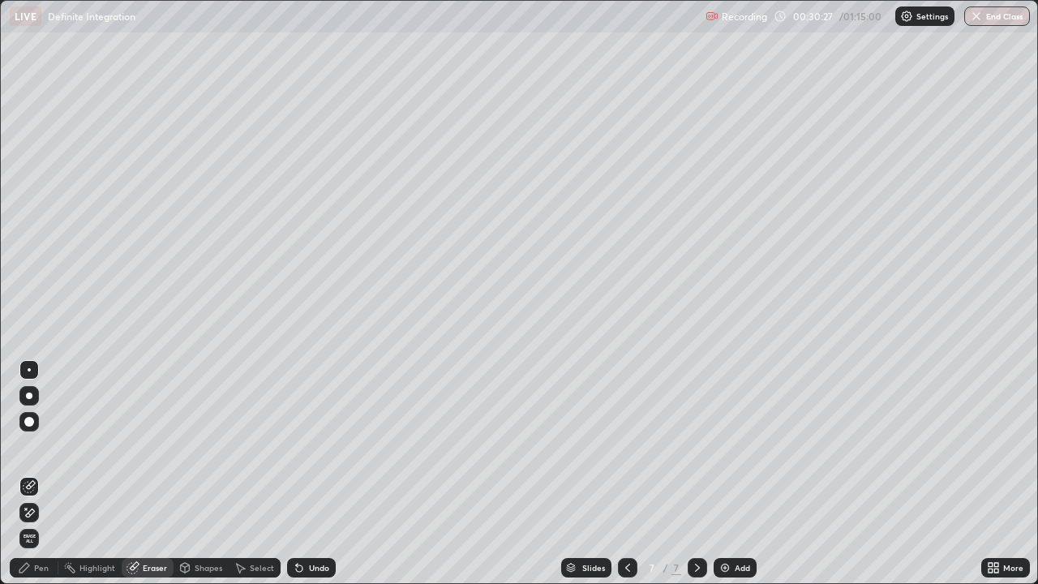
click at [53, 474] on div "Pen" at bounding box center [34, 567] width 49 height 19
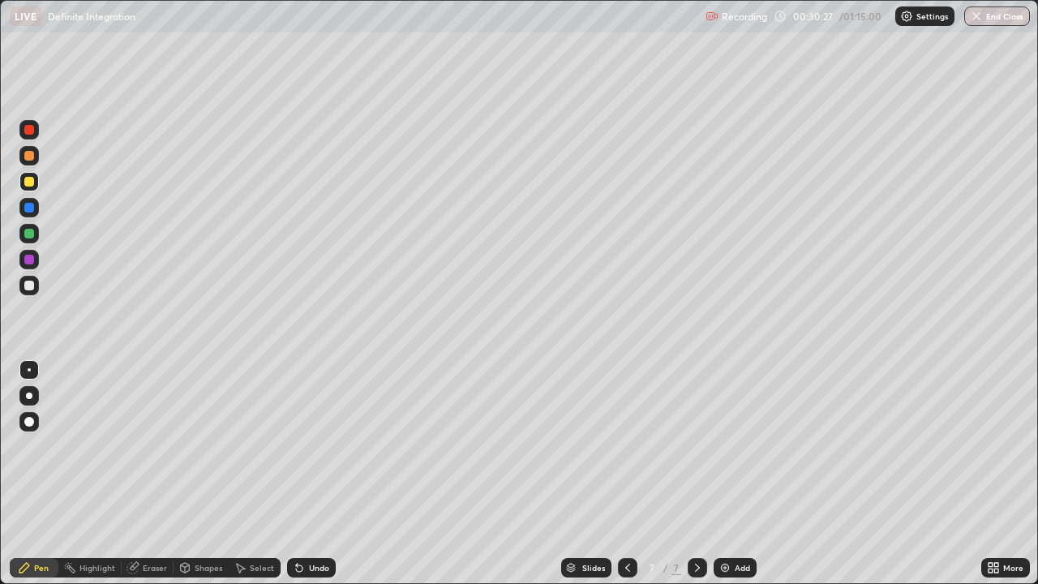
click at [28, 286] on div at bounding box center [29, 286] width 10 height 10
click at [146, 474] on div "Eraser" at bounding box center [155, 568] width 24 height 8
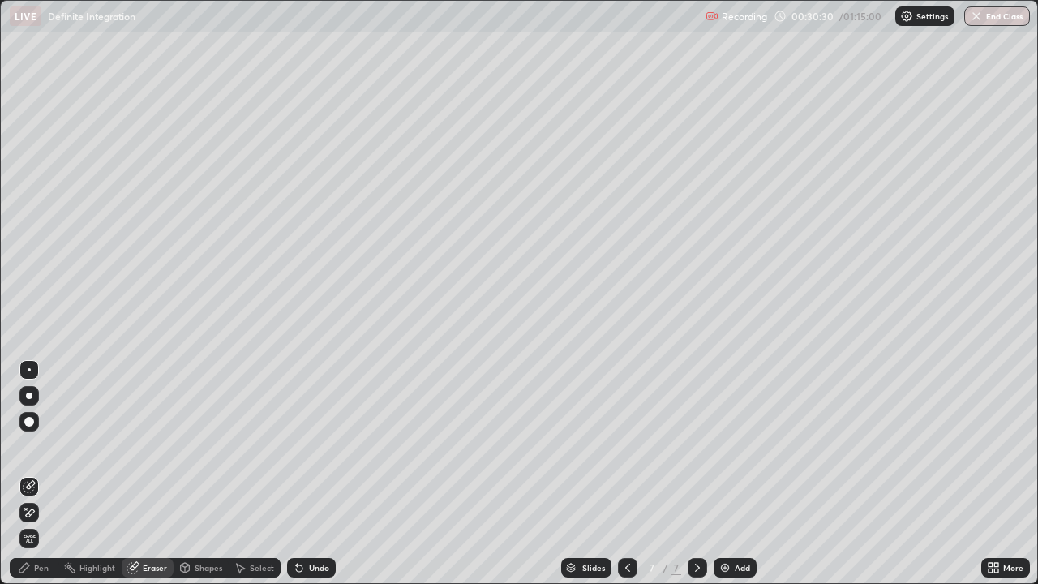
click at [40, 474] on div "Pen" at bounding box center [41, 568] width 15 height 8
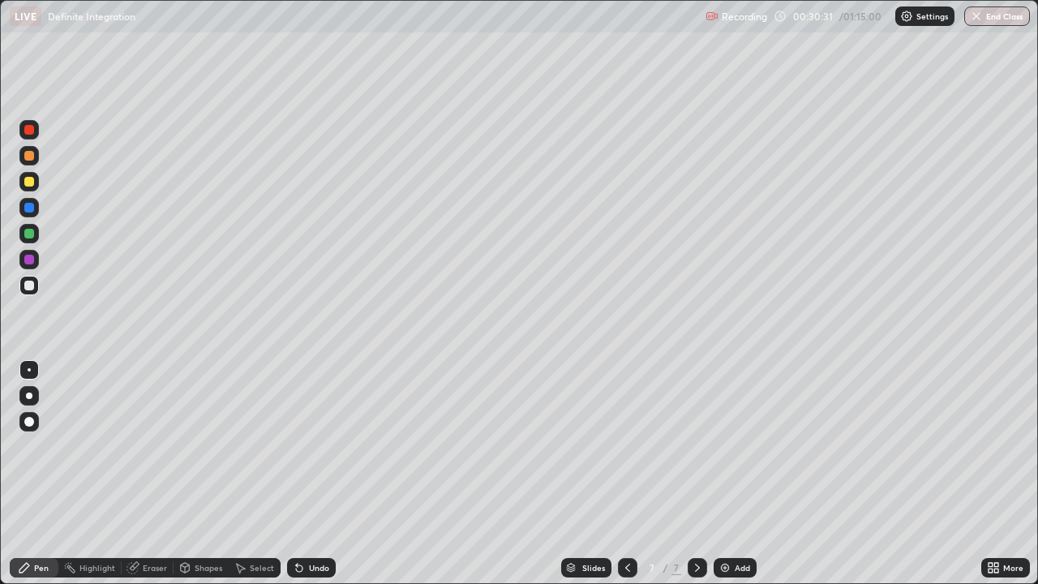
click at [36, 289] on div at bounding box center [28, 285] width 19 height 19
click at [32, 159] on div at bounding box center [29, 156] width 10 height 10
click at [37, 287] on div at bounding box center [28, 285] width 19 height 19
click at [36, 287] on div at bounding box center [28, 285] width 19 height 19
click at [32, 234] on div at bounding box center [29, 234] width 10 height 10
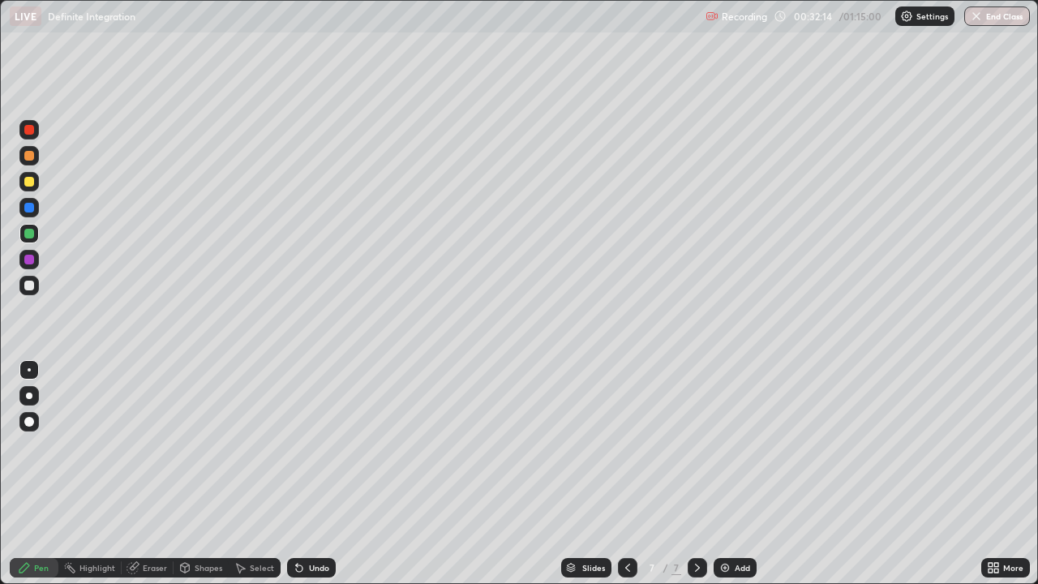
click at [37, 285] on div at bounding box center [28, 285] width 19 height 19
click at [164, 474] on div "Eraser" at bounding box center [155, 568] width 24 height 8
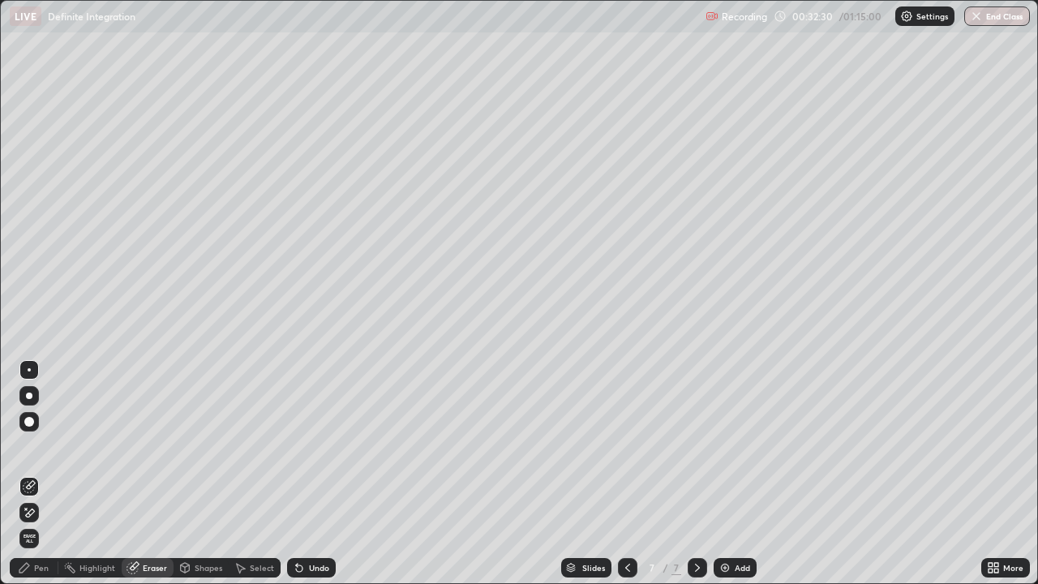
click at [47, 474] on div "Pen" at bounding box center [34, 567] width 49 height 19
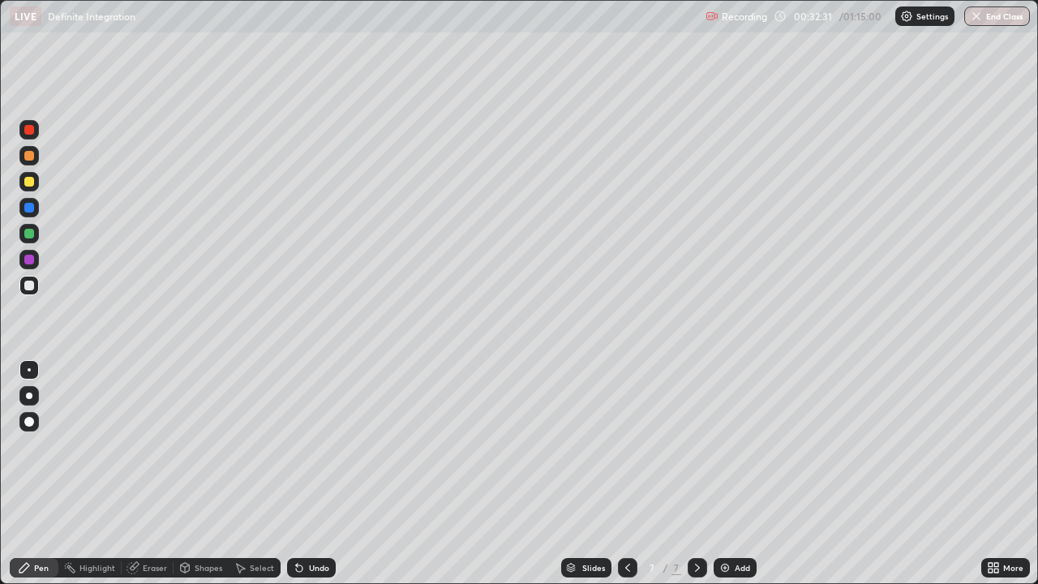
click at [37, 288] on div at bounding box center [28, 285] width 19 height 19
click at [146, 474] on div "Eraser" at bounding box center [148, 567] width 52 height 19
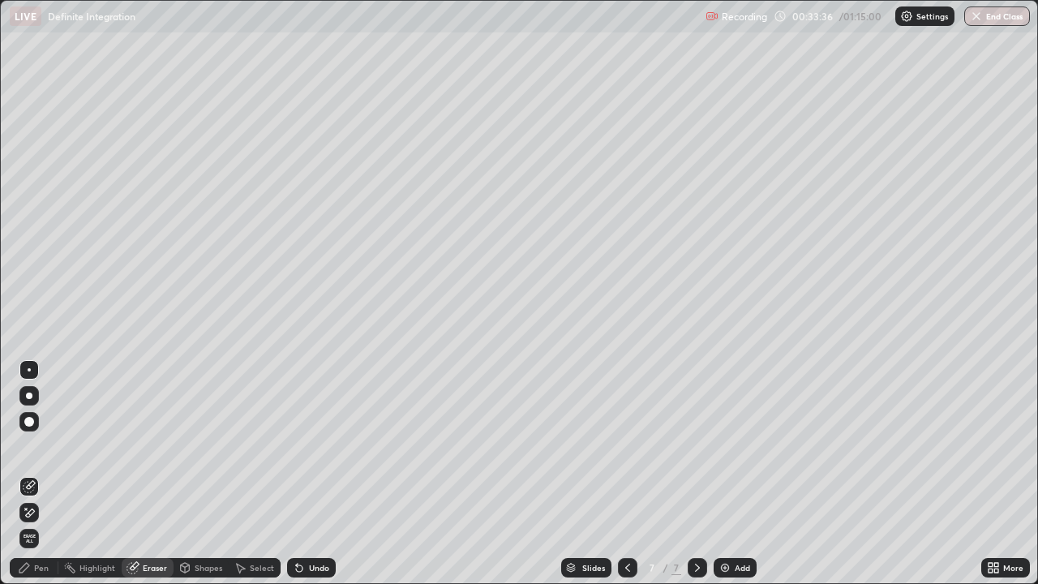
click at [40, 474] on div "Pen" at bounding box center [34, 567] width 49 height 19
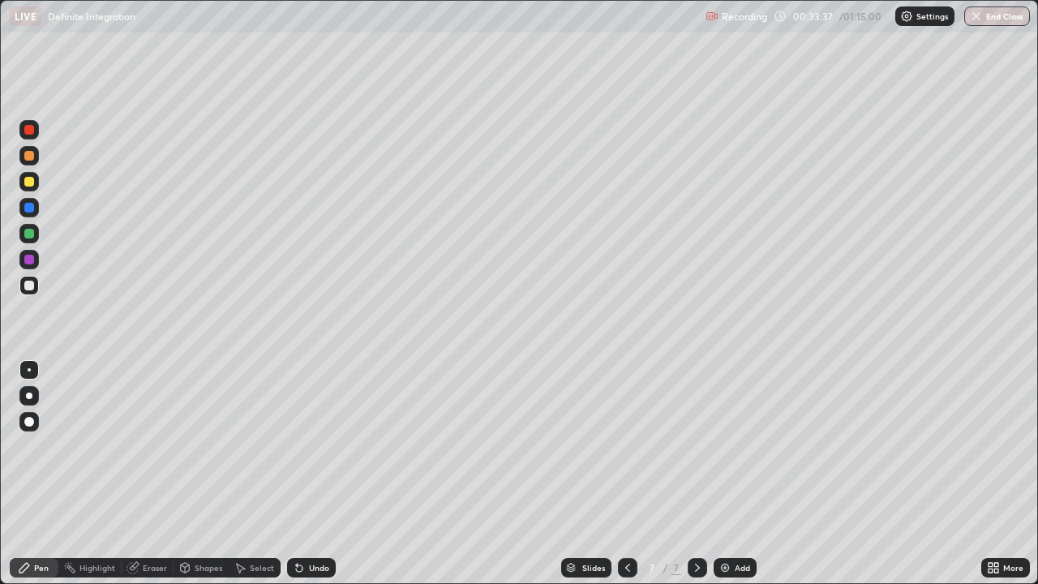
click at [32, 285] on div at bounding box center [29, 286] width 10 height 10
click at [720, 474] on div "Add" at bounding box center [735, 567] width 43 height 19
click at [31, 289] on div at bounding box center [29, 286] width 10 height 10
click at [624, 474] on icon at bounding box center [627, 567] width 13 height 13
click at [694, 474] on icon at bounding box center [697, 567] width 13 height 13
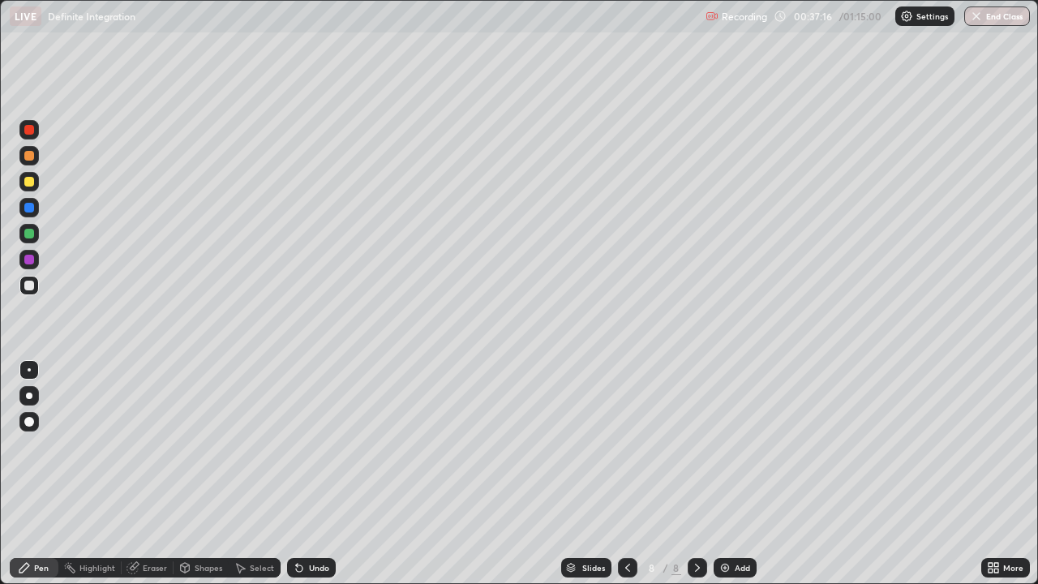
click at [29, 286] on div at bounding box center [29, 286] width 10 height 10
click at [28, 286] on div at bounding box center [29, 286] width 10 height 10
click at [155, 474] on div "Eraser" at bounding box center [155, 568] width 24 height 8
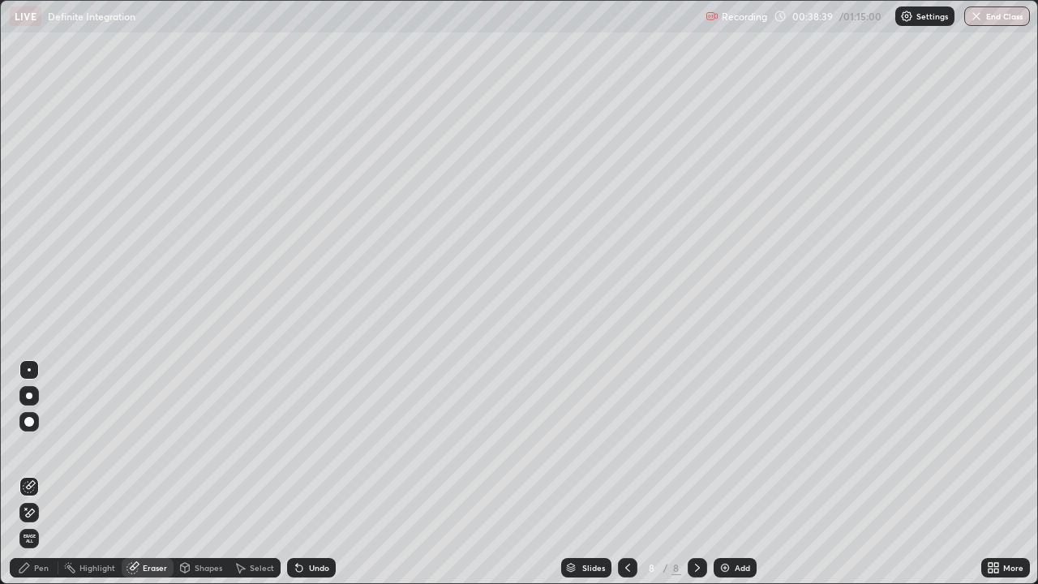
click at [45, 474] on div "Pen" at bounding box center [41, 568] width 15 height 8
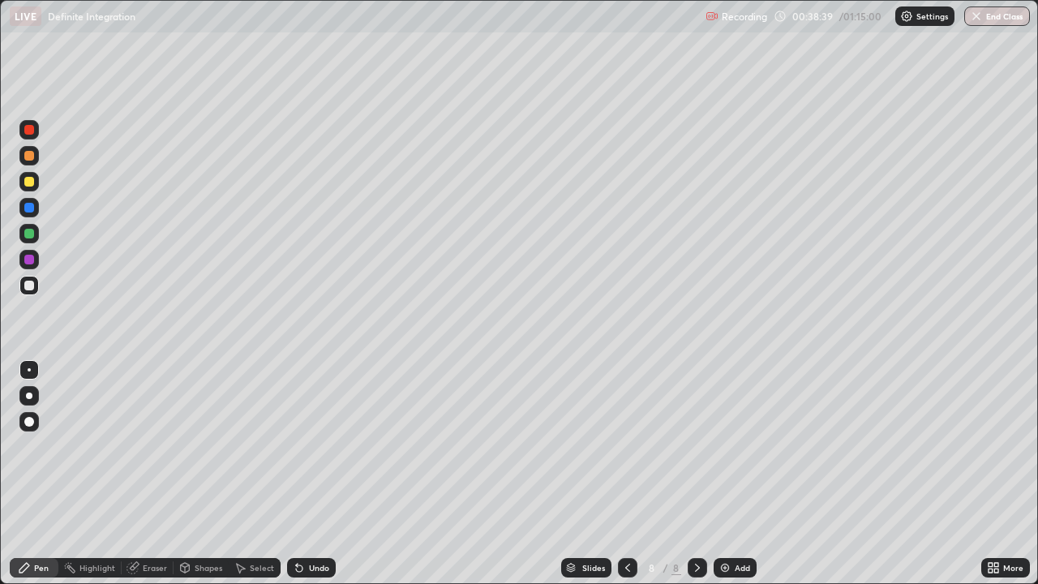
click at [37, 288] on div at bounding box center [28, 285] width 19 height 19
click at [163, 474] on div "Eraser" at bounding box center [155, 568] width 24 height 8
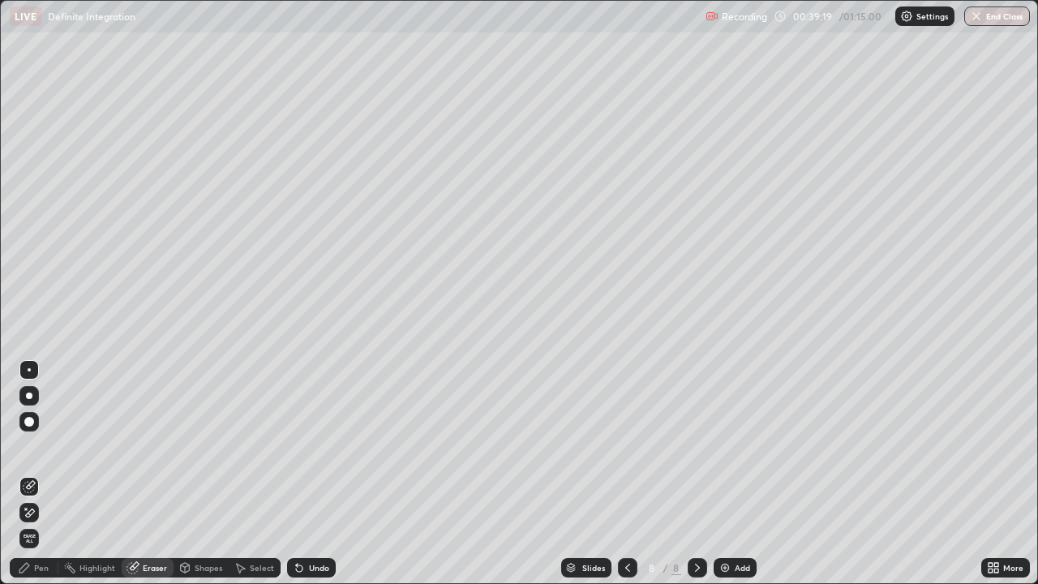
click at [41, 474] on div "Pen" at bounding box center [41, 568] width 15 height 8
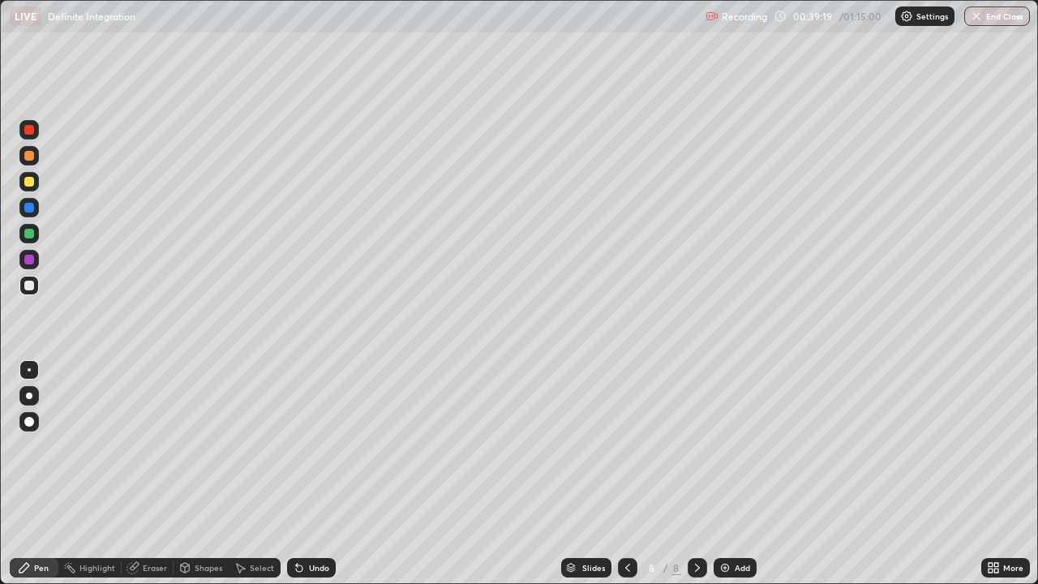
click at [37, 288] on div at bounding box center [28, 285] width 19 height 19
click at [625, 474] on icon at bounding box center [627, 567] width 13 height 13
click at [696, 474] on icon at bounding box center [697, 567] width 13 height 13
click at [741, 474] on div "Add" at bounding box center [742, 568] width 15 height 8
click at [32, 180] on div at bounding box center [29, 182] width 10 height 10
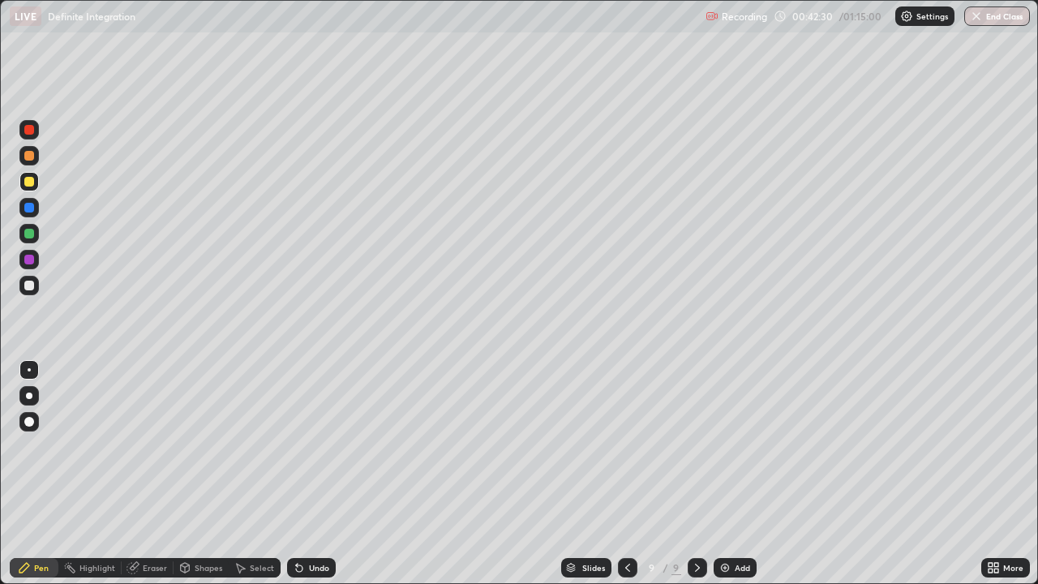
click at [30, 277] on div at bounding box center [28, 285] width 19 height 19
click at [37, 261] on div at bounding box center [28, 259] width 19 height 19
click at [31, 234] on div at bounding box center [29, 234] width 10 height 10
click at [31, 185] on div at bounding box center [29, 182] width 10 height 10
click at [28, 283] on div at bounding box center [29, 286] width 10 height 10
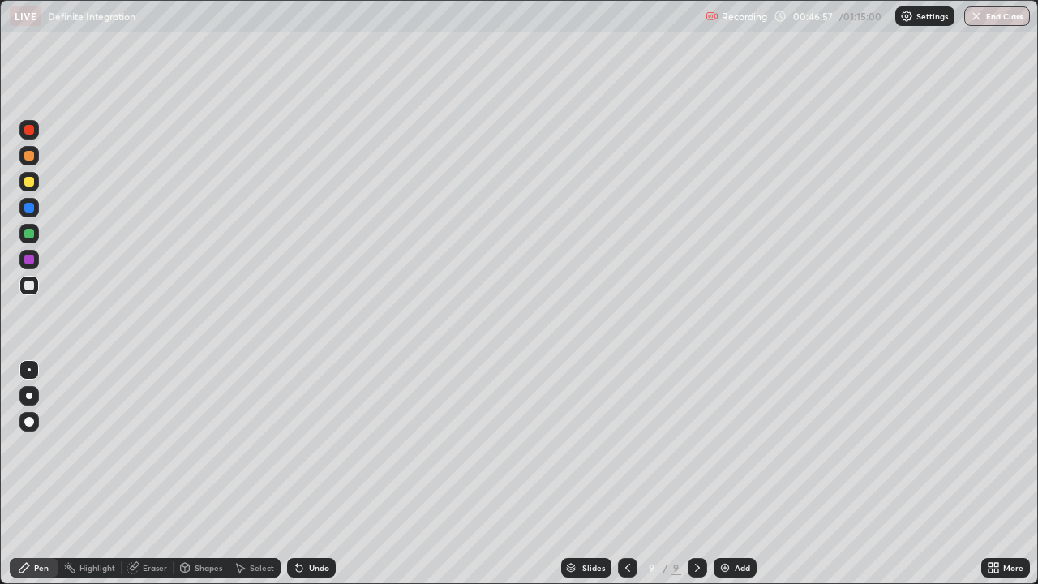
click at [36, 183] on div at bounding box center [28, 181] width 19 height 19
click at [157, 474] on div "Eraser" at bounding box center [148, 567] width 52 height 19
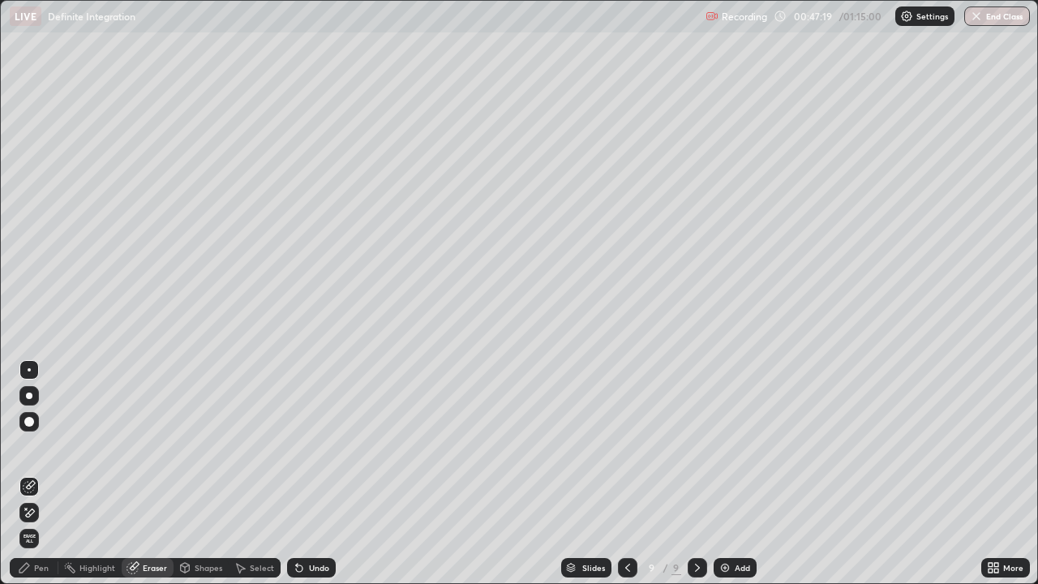
click at [45, 474] on div "Pen" at bounding box center [34, 567] width 49 height 19
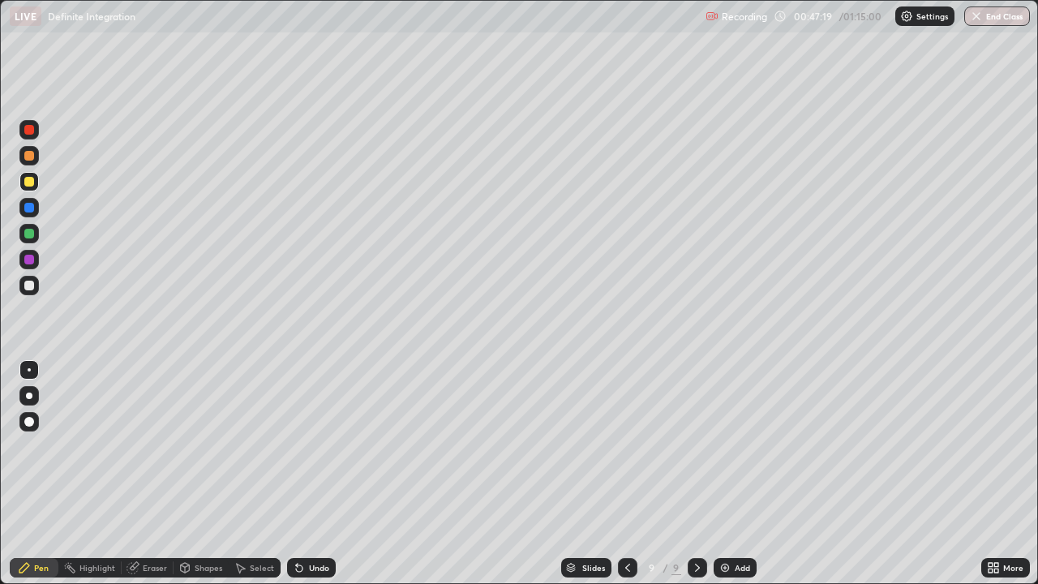
click at [32, 288] on div at bounding box center [29, 286] width 10 height 10
click at [156, 474] on div "Eraser" at bounding box center [148, 567] width 52 height 19
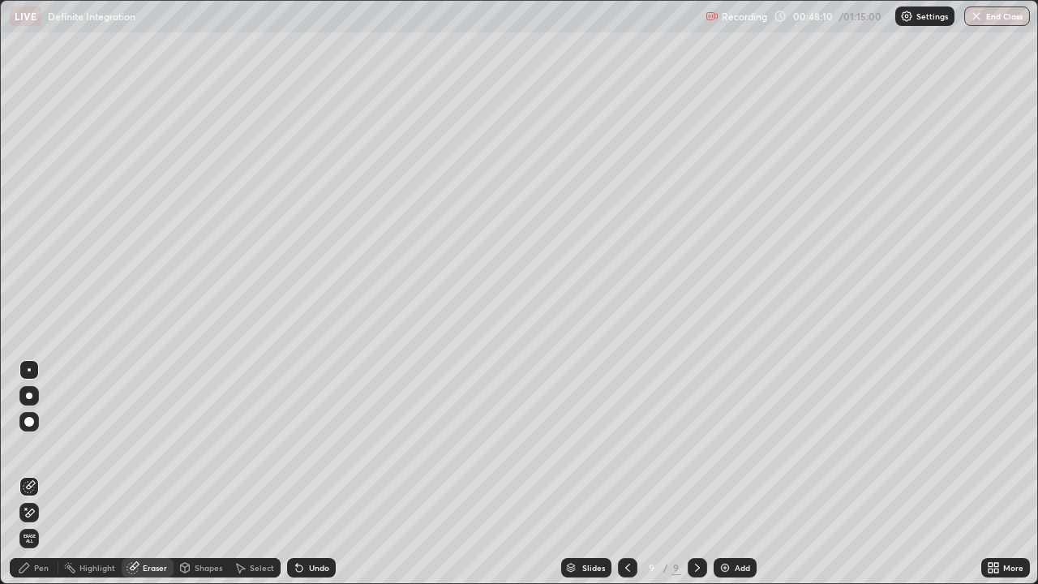
click at [49, 474] on div "Pen" at bounding box center [34, 567] width 49 height 19
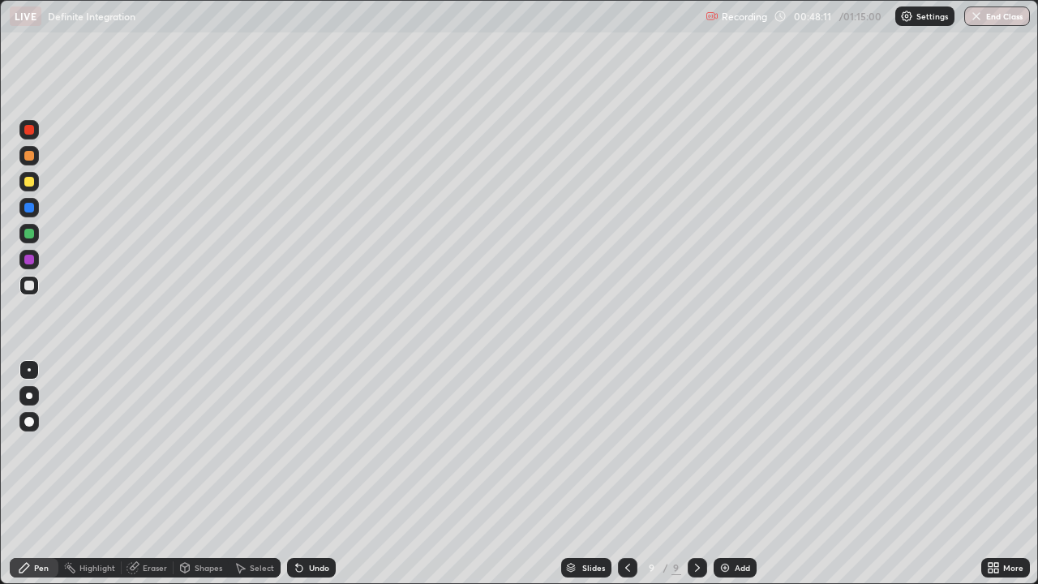
click at [32, 294] on div at bounding box center [28, 285] width 19 height 19
click at [724, 474] on div "Add" at bounding box center [735, 567] width 43 height 19
click at [625, 474] on icon at bounding box center [627, 568] width 5 height 8
click at [696, 474] on icon at bounding box center [697, 567] width 13 height 13
click at [29, 157] on div at bounding box center [29, 156] width 10 height 10
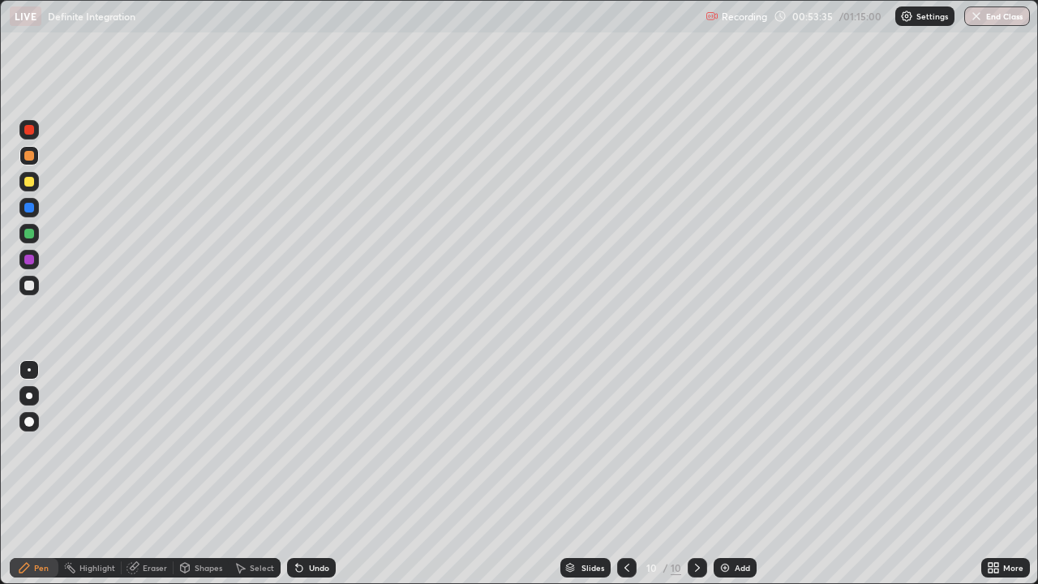
click at [32, 129] on div at bounding box center [29, 130] width 10 height 10
click at [24, 294] on div at bounding box center [28, 285] width 19 height 19
click at [24, 291] on div at bounding box center [28, 285] width 19 height 19
click at [154, 474] on div "Eraser" at bounding box center [155, 568] width 24 height 8
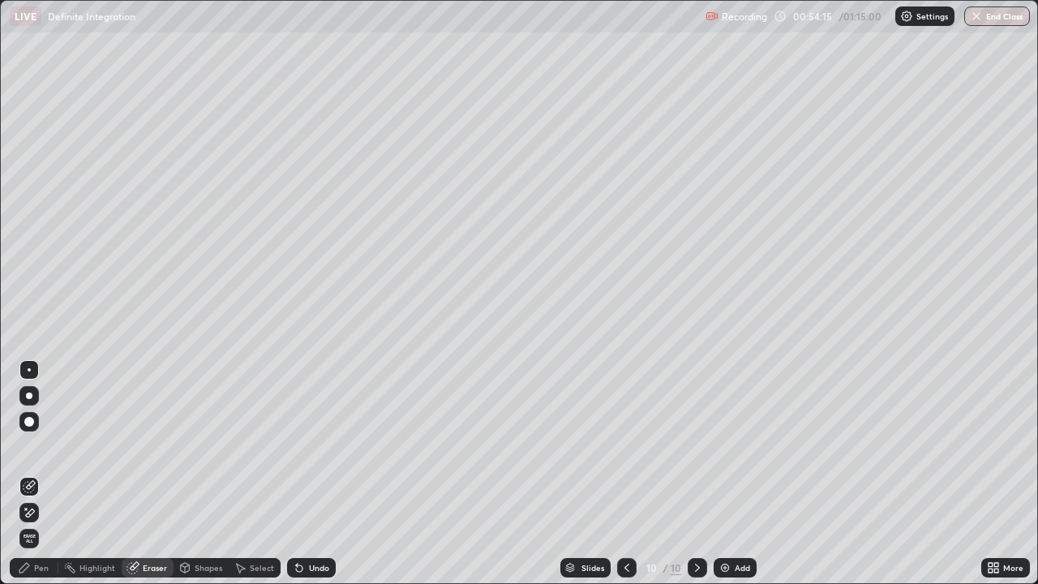
click at [45, 474] on div "Pen" at bounding box center [34, 567] width 49 height 19
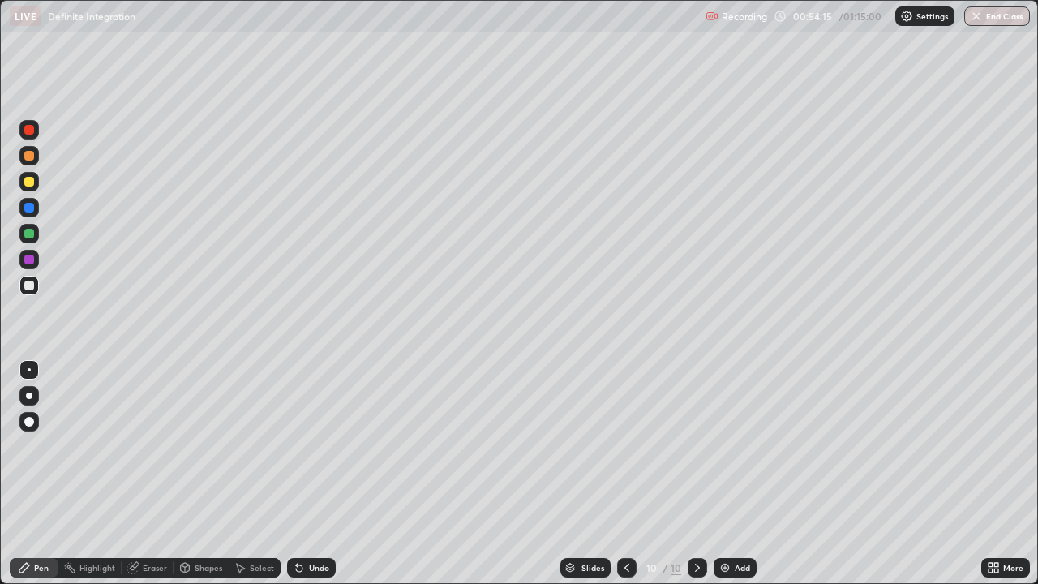
click at [31, 285] on div at bounding box center [29, 286] width 10 height 10
click at [25, 234] on div at bounding box center [29, 234] width 10 height 10
click at [30, 282] on div at bounding box center [29, 286] width 10 height 10
click at [31, 293] on div at bounding box center [28, 285] width 19 height 19
click at [158, 474] on div "Eraser" at bounding box center [155, 568] width 24 height 8
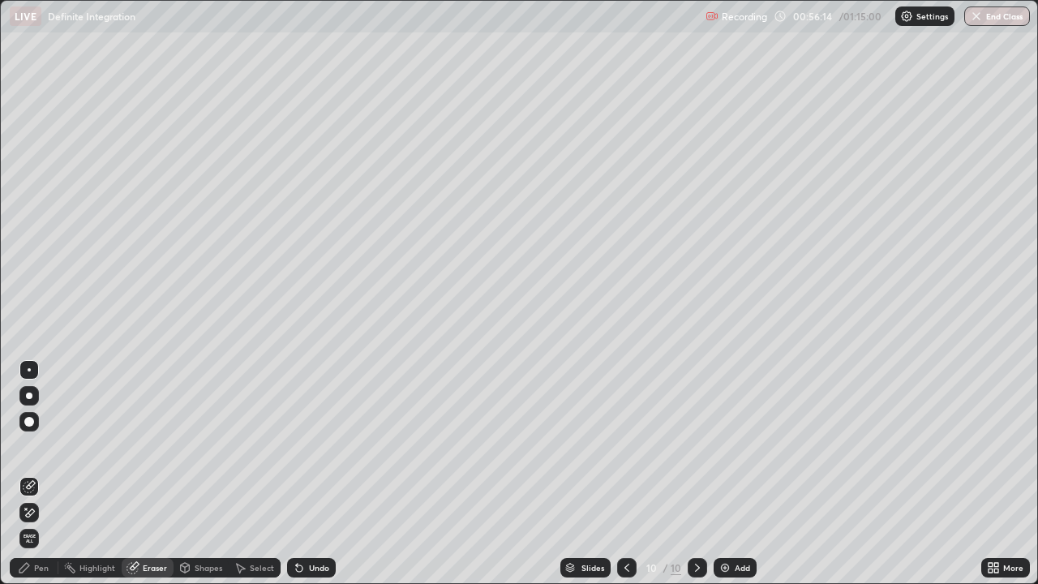
click at [46, 474] on div "Pen" at bounding box center [34, 567] width 49 height 19
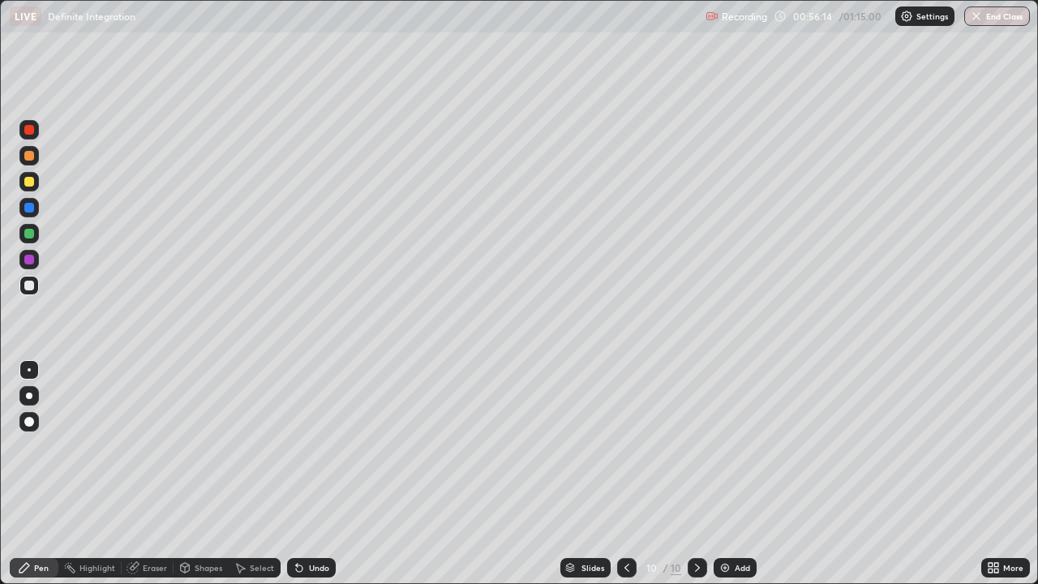
click at [32, 285] on div at bounding box center [29, 286] width 10 height 10
click at [158, 474] on div "Eraser" at bounding box center [155, 568] width 24 height 8
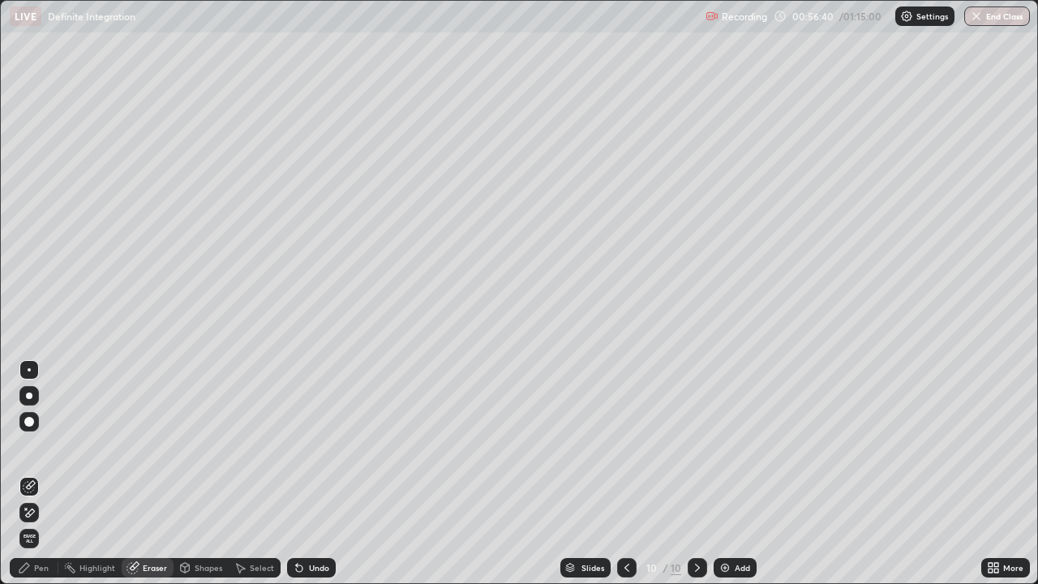
click at [37, 474] on div "Pen" at bounding box center [34, 567] width 49 height 19
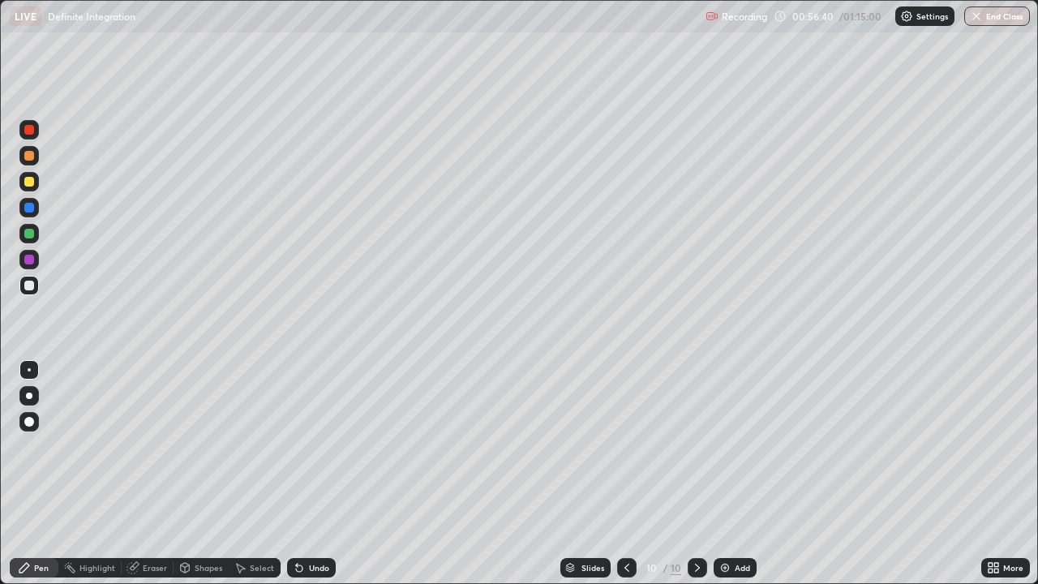
click at [31, 286] on div at bounding box center [29, 286] width 10 height 10
click at [156, 474] on div "Eraser" at bounding box center [155, 568] width 24 height 8
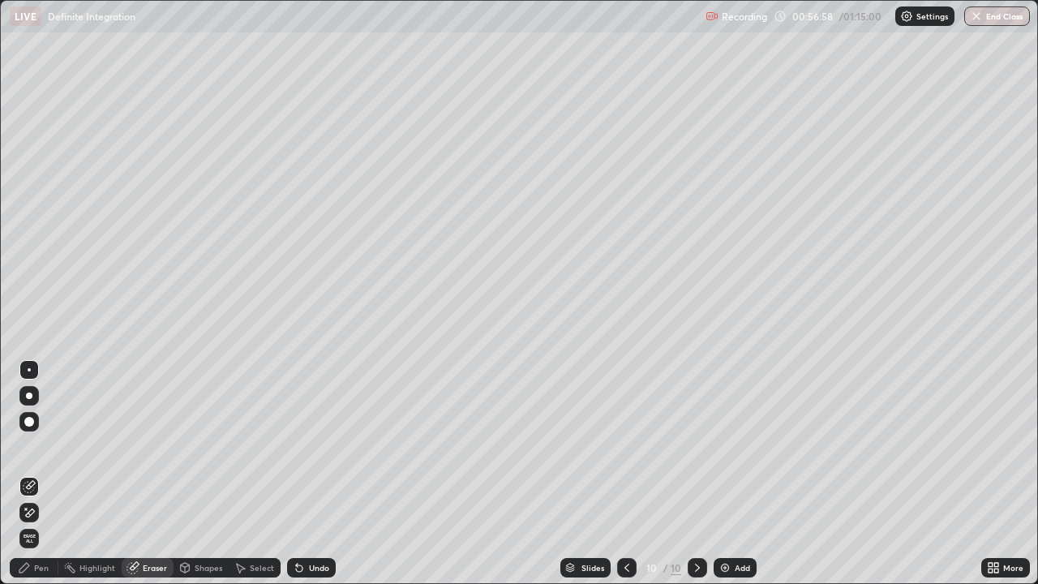
click at [46, 474] on div "Pen" at bounding box center [41, 568] width 15 height 8
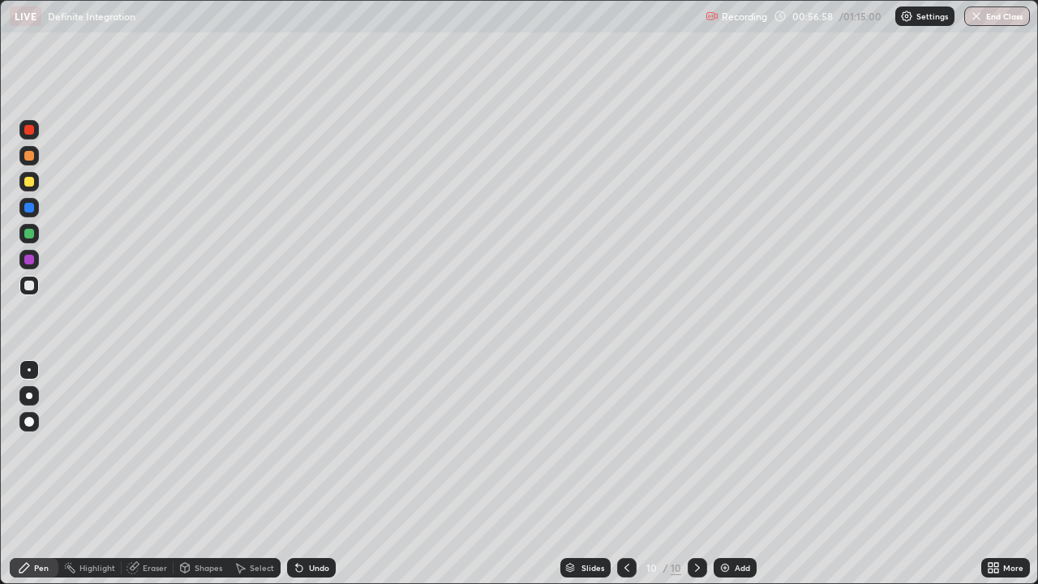
click at [37, 281] on div at bounding box center [28, 285] width 19 height 19
click at [391, 474] on icon at bounding box center [391, 532] width 2 height 2
click at [158, 474] on div "Eraser" at bounding box center [155, 568] width 24 height 8
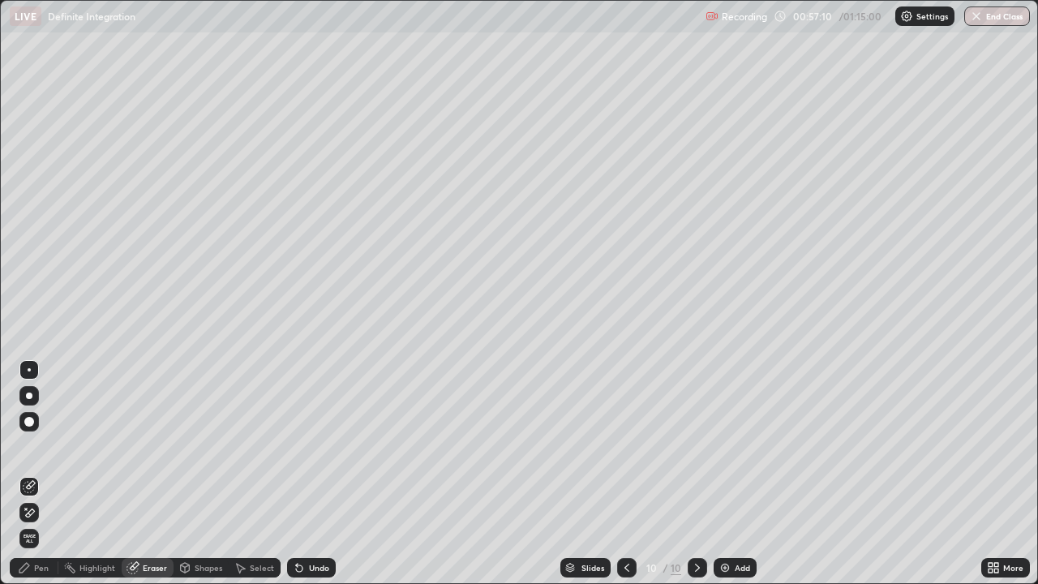
click at [45, 474] on div "Pen" at bounding box center [41, 568] width 15 height 8
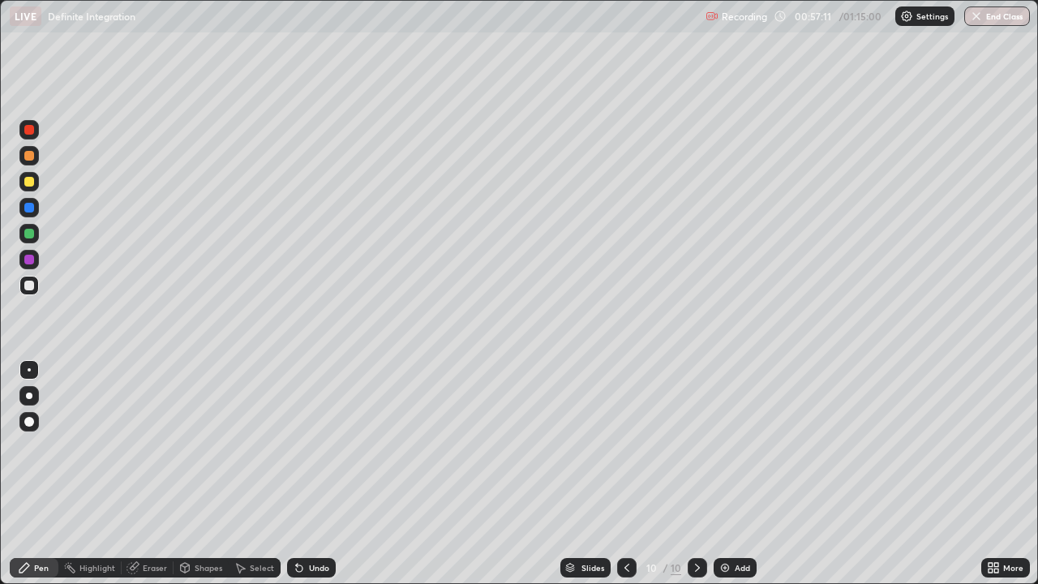
click at [26, 289] on div at bounding box center [29, 286] width 10 height 10
click at [30, 263] on div at bounding box center [29, 260] width 10 height 10
click at [29, 262] on div at bounding box center [29, 260] width 10 height 10
click at [148, 474] on div "Eraser" at bounding box center [148, 567] width 52 height 19
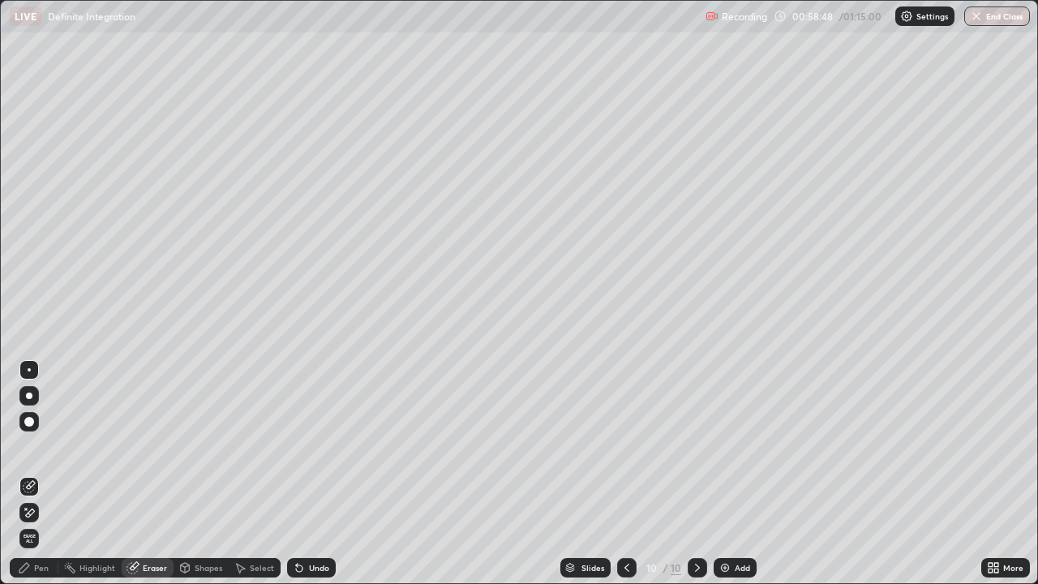
click at [48, 474] on div "Pen" at bounding box center [41, 568] width 15 height 8
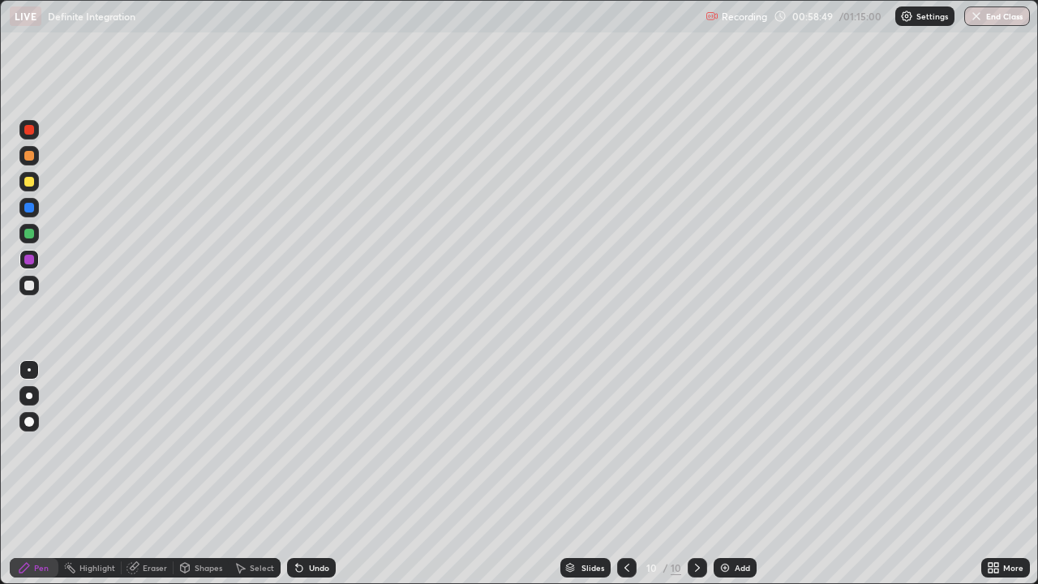
click at [32, 286] on div at bounding box center [29, 286] width 10 height 10
click at [725, 474] on img at bounding box center [725, 567] width 13 height 13
click at [28, 286] on div at bounding box center [29, 286] width 10 height 10
click at [29, 287] on div at bounding box center [29, 286] width 10 height 10
click at [148, 474] on div "Eraser" at bounding box center [148, 567] width 52 height 19
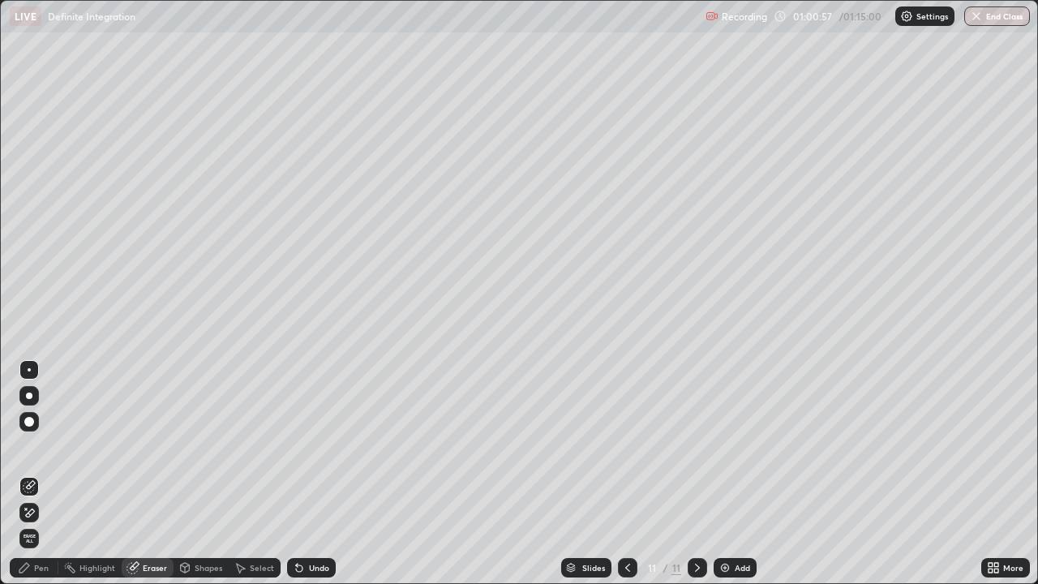
click at [47, 474] on div "Pen" at bounding box center [41, 568] width 15 height 8
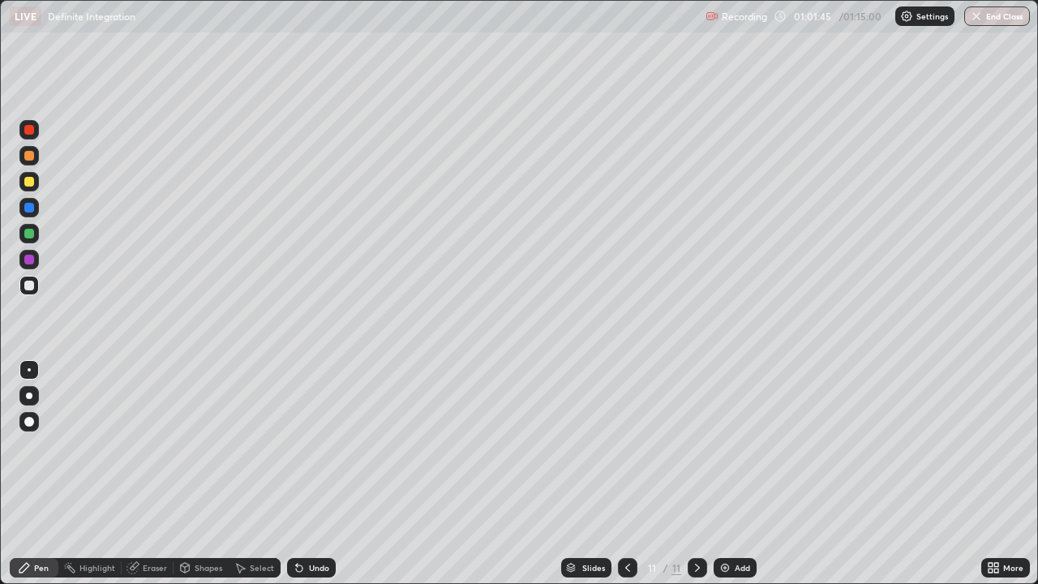
click at [26, 282] on div at bounding box center [29, 286] width 10 height 10
click at [158, 474] on div "Eraser" at bounding box center [148, 567] width 52 height 19
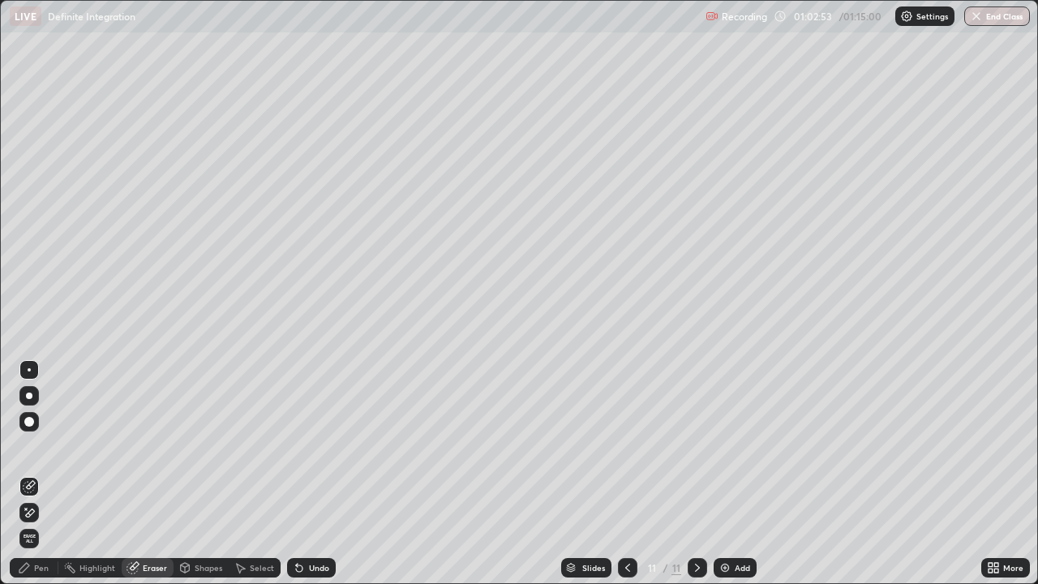
click at [49, 474] on div "Pen" at bounding box center [34, 567] width 49 height 19
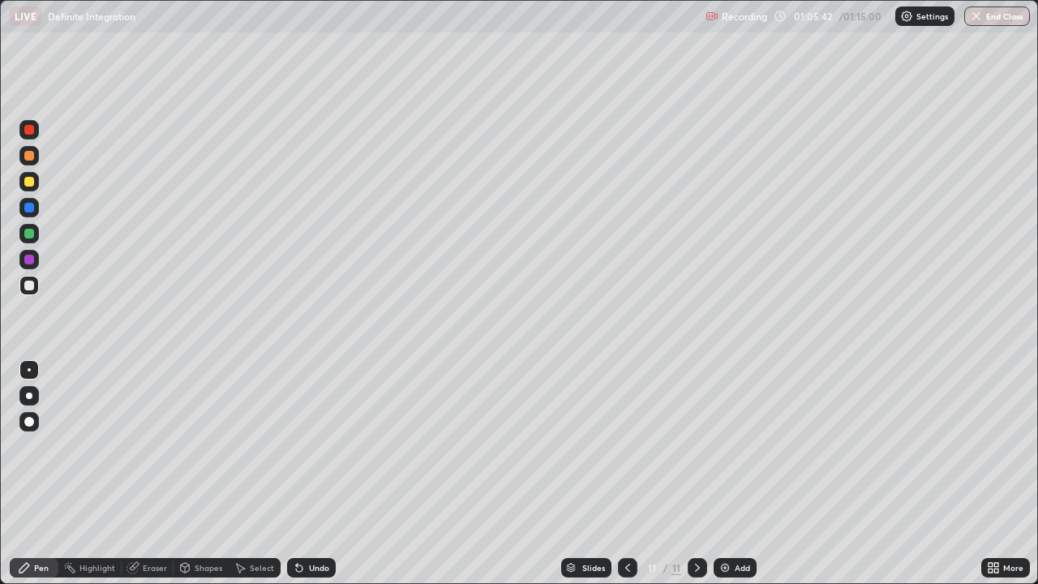
click at [722, 474] on div "Add" at bounding box center [735, 567] width 43 height 19
click at [32, 284] on div at bounding box center [29, 286] width 10 height 10
click at [26, 233] on div at bounding box center [29, 234] width 10 height 10
click at [36, 288] on div at bounding box center [28, 285] width 19 height 19
click at [37, 281] on div at bounding box center [28, 285] width 19 height 19
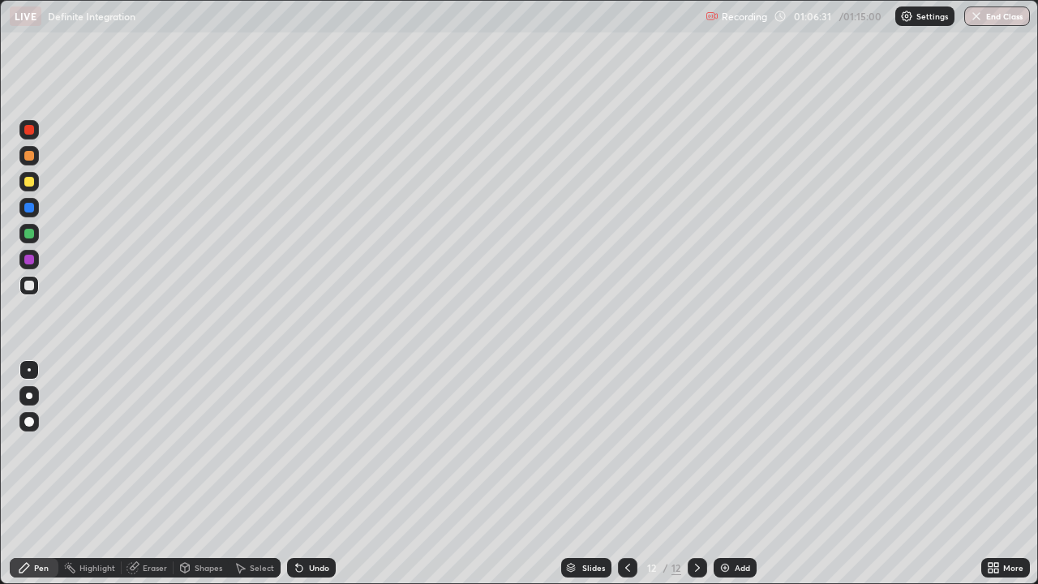
click at [31, 256] on div at bounding box center [29, 260] width 10 height 10
click at [34, 294] on div at bounding box center [28, 285] width 19 height 19
click at [31, 288] on div at bounding box center [29, 286] width 10 height 10
click at [208, 474] on div "Shapes" at bounding box center [209, 568] width 28 height 8
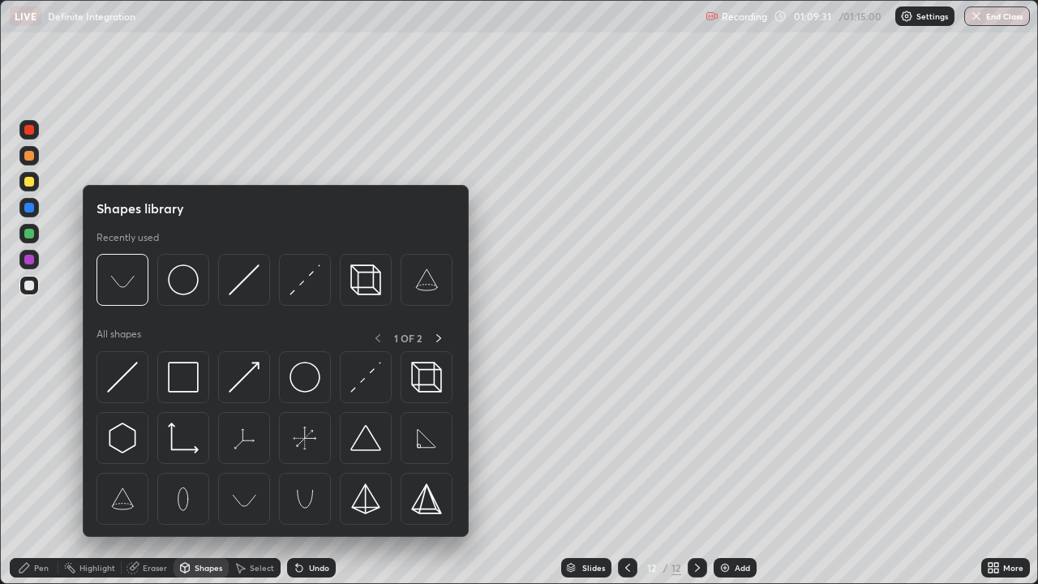
click at [153, 474] on div "Eraser" at bounding box center [155, 568] width 24 height 8
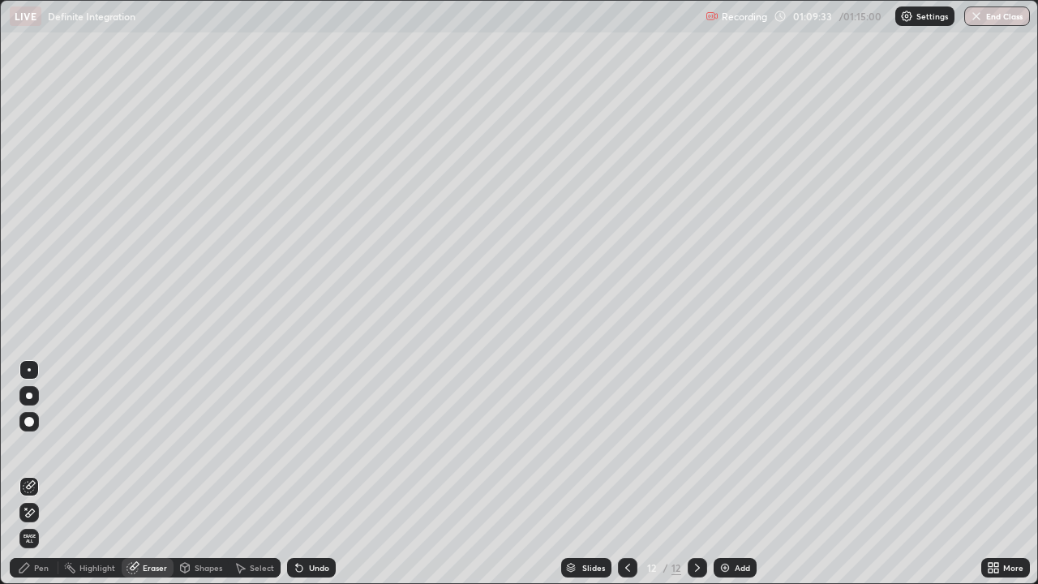
click at [54, 474] on div "Pen" at bounding box center [34, 567] width 49 height 19
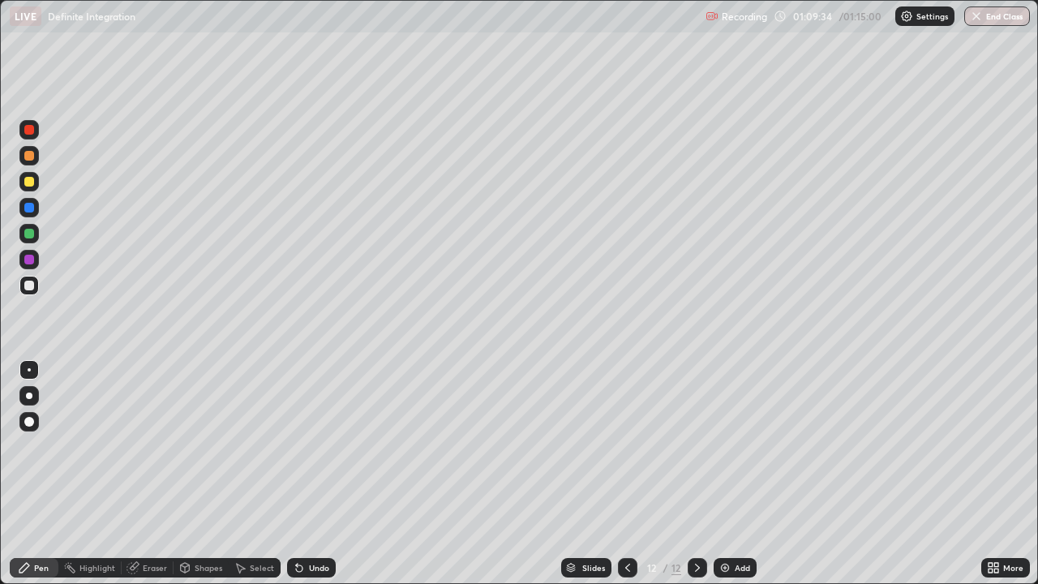
click at [32, 285] on div at bounding box center [29, 286] width 10 height 10
click at [140, 474] on div "Eraser" at bounding box center [148, 567] width 52 height 19
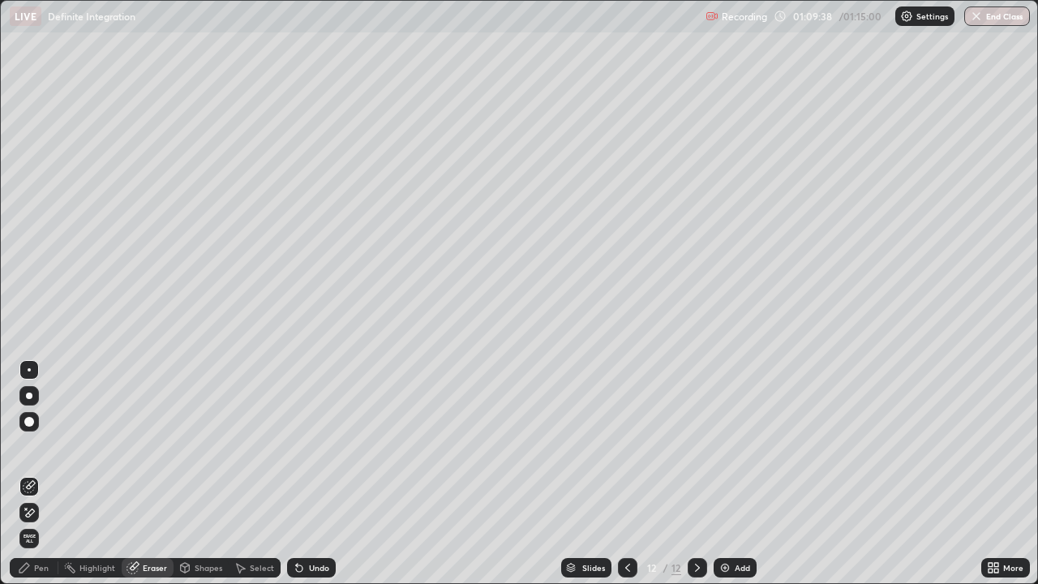
click at [42, 474] on div "Pen" at bounding box center [34, 567] width 49 height 19
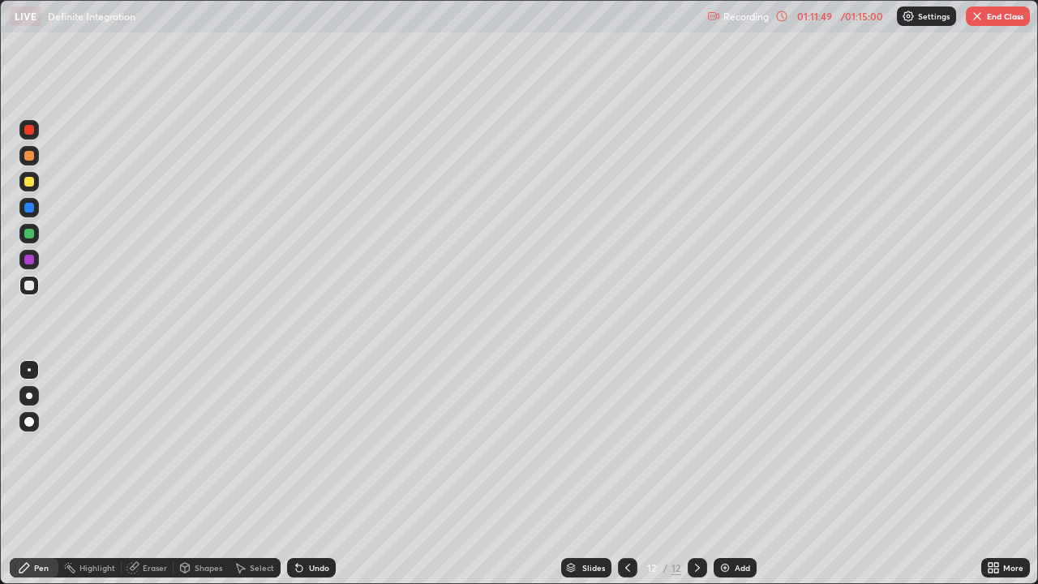
click at [999, 10] on button "End Class" at bounding box center [998, 15] width 64 height 19
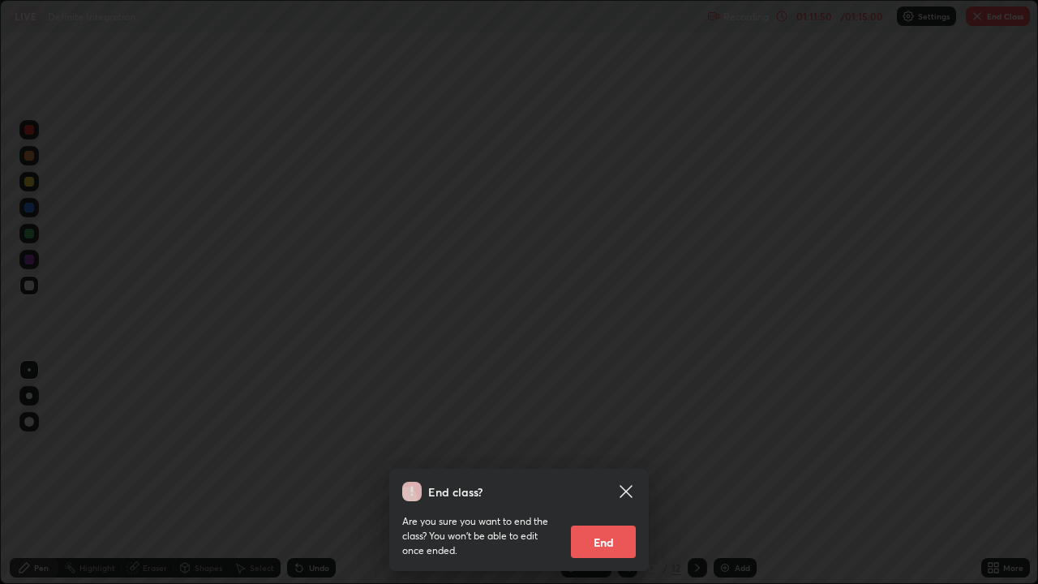
click at [622, 474] on button "End" at bounding box center [603, 542] width 65 height 32
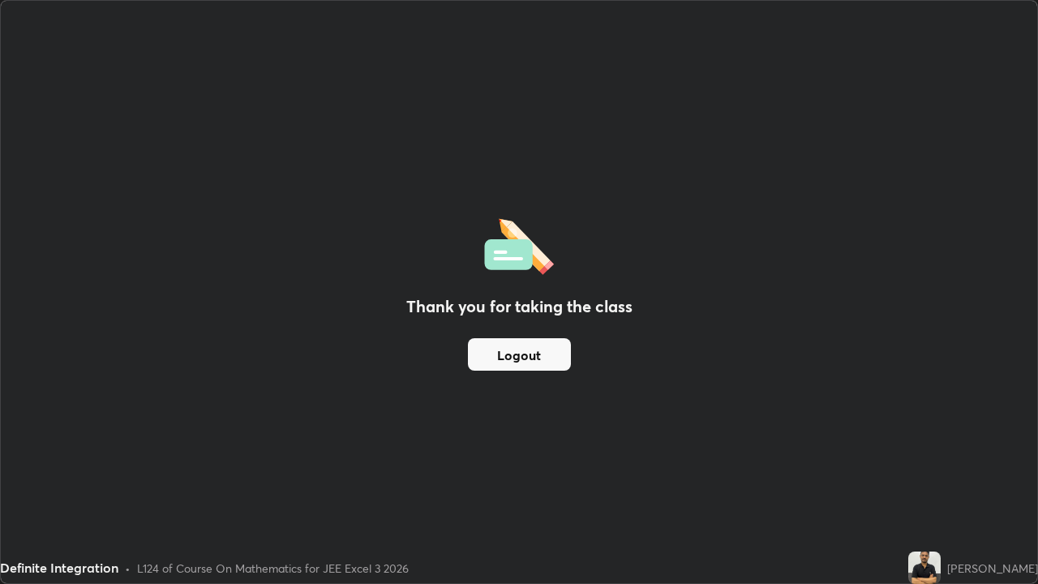
click at [518, 353] on button "Logout" at bounding box center [519, 354] width 103 height 32
